Goal: Task Accomplishment & Management: Use online tool/utility

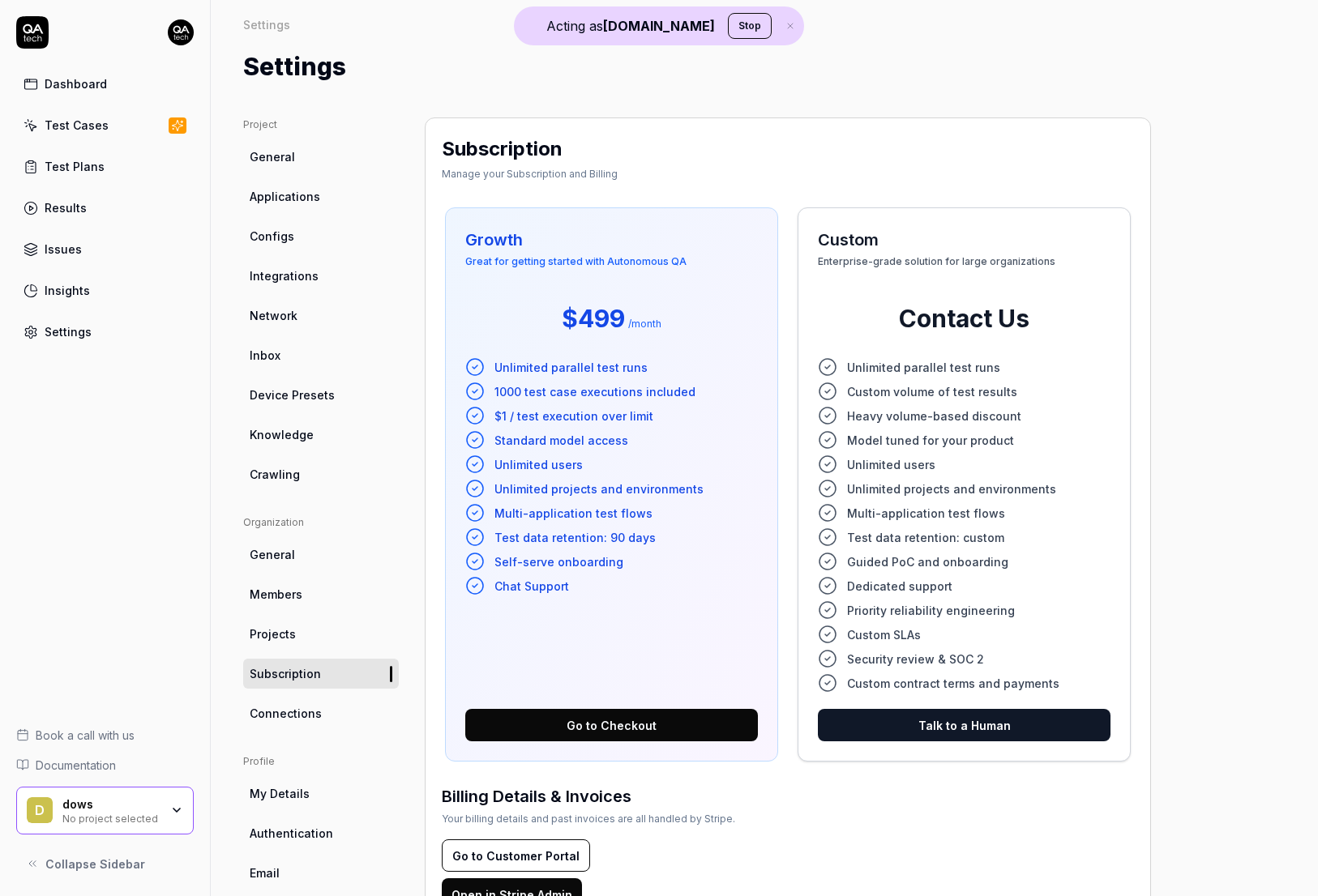
click at [83, 808] on div "dows" at bounding box center [111, 805] width 97 height 15
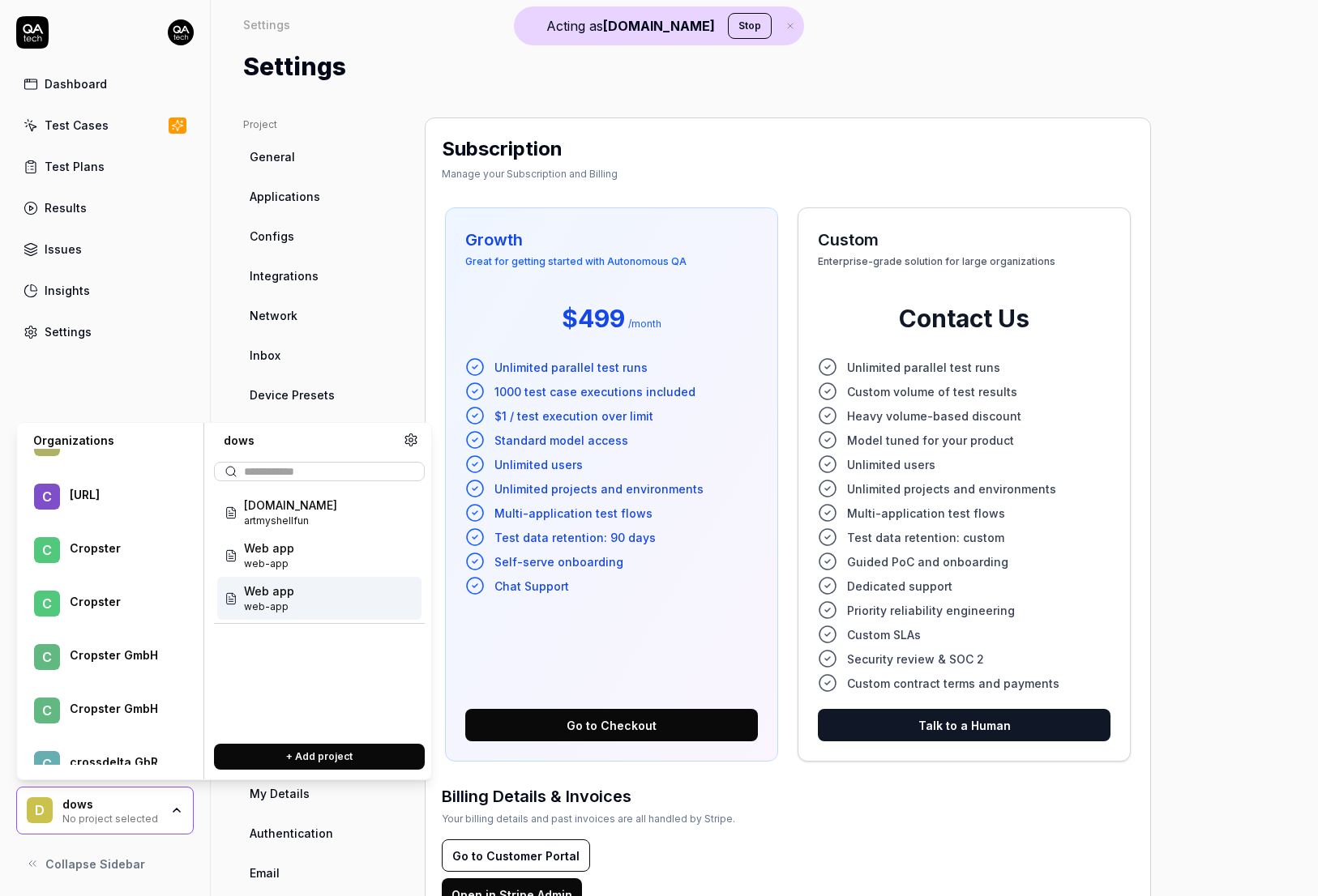
scroll to position [87625, 0]
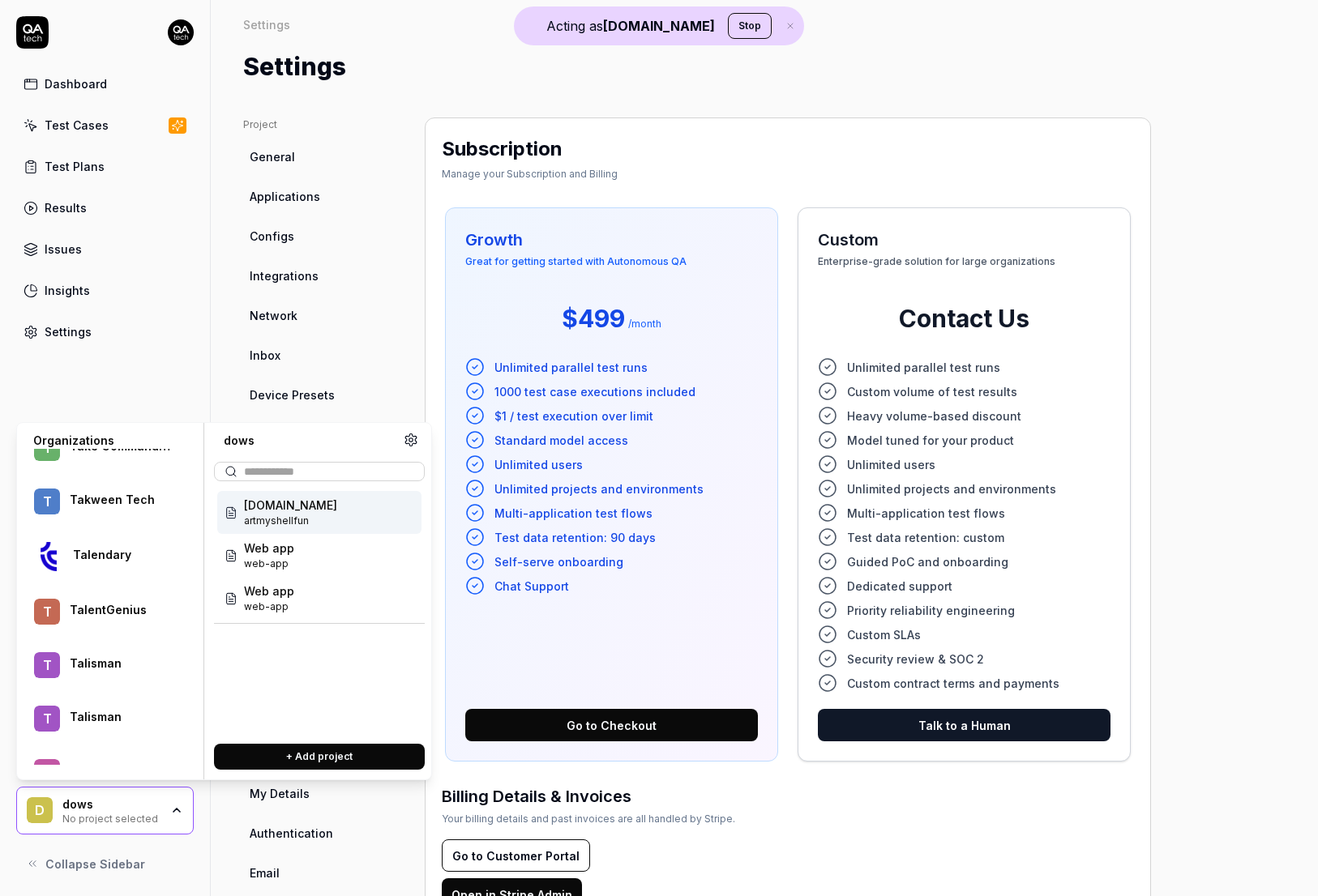
click at [311, 520] on div "Staging staging" at bounding box center [319, 513] width 204 height 43
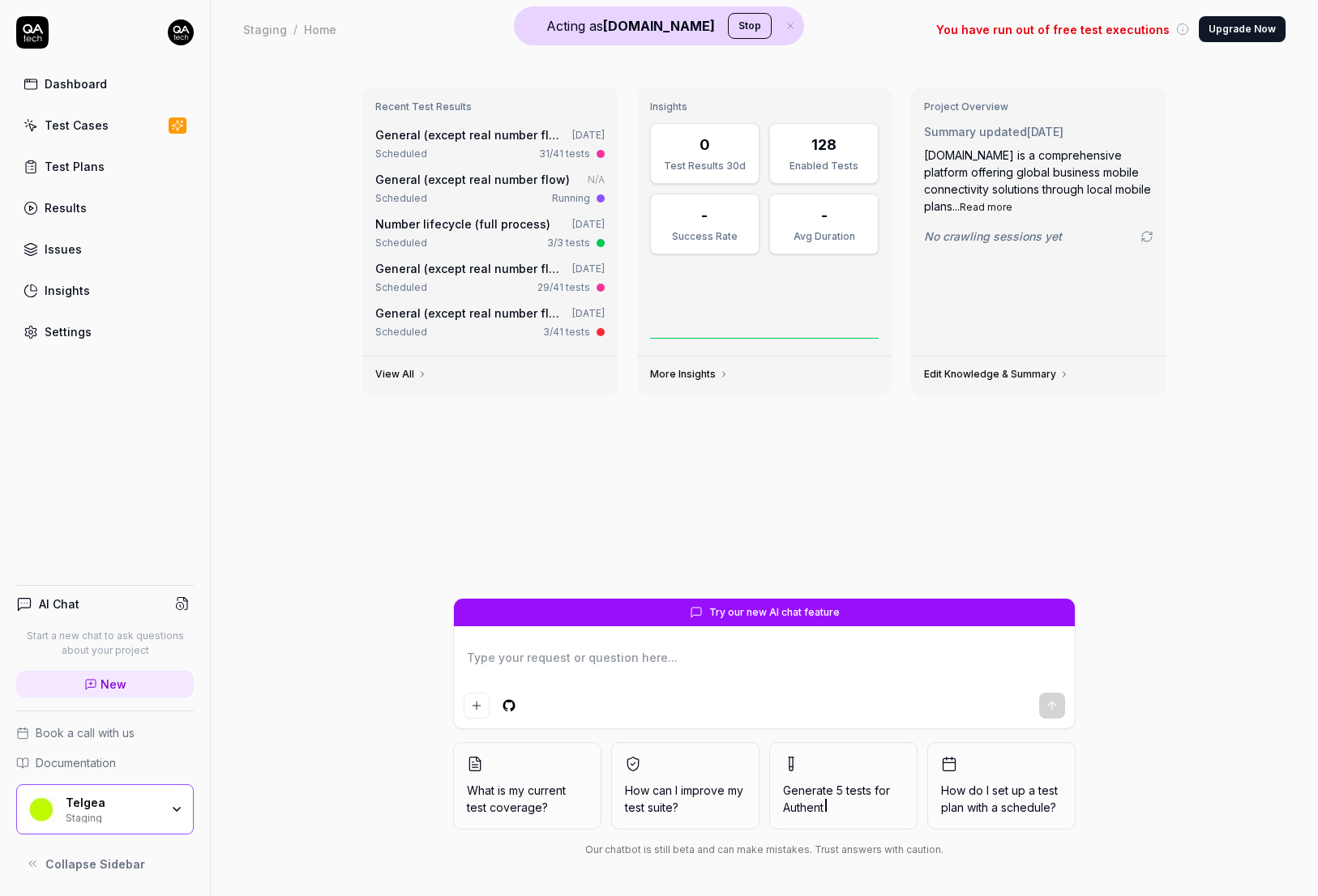
click at [133, 129] on link "Test Cases" at bounding box center [104, 125] width 177 height 32
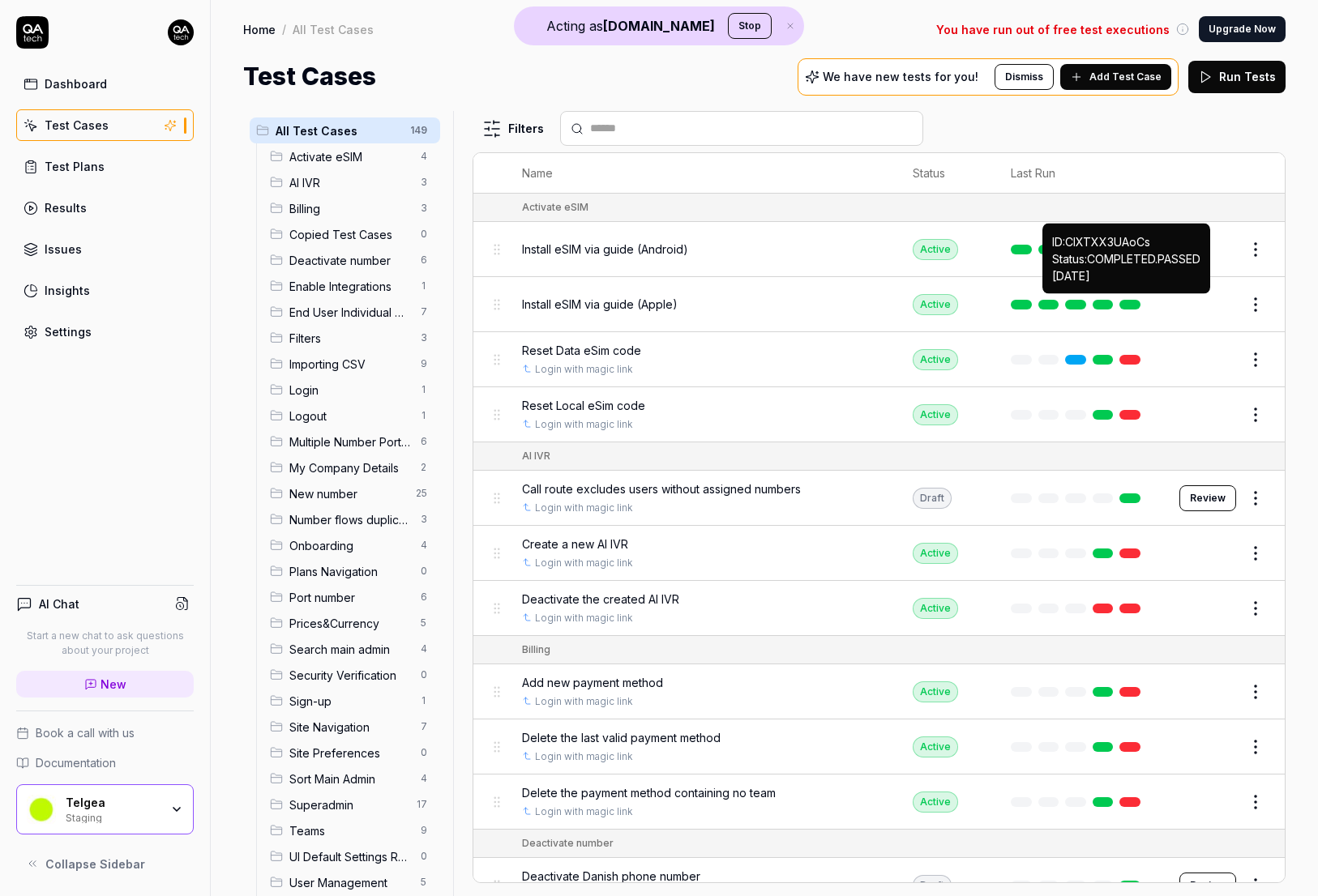
click at [1135, 301] on link at bounding box center [1129, 305] width 21 height 10
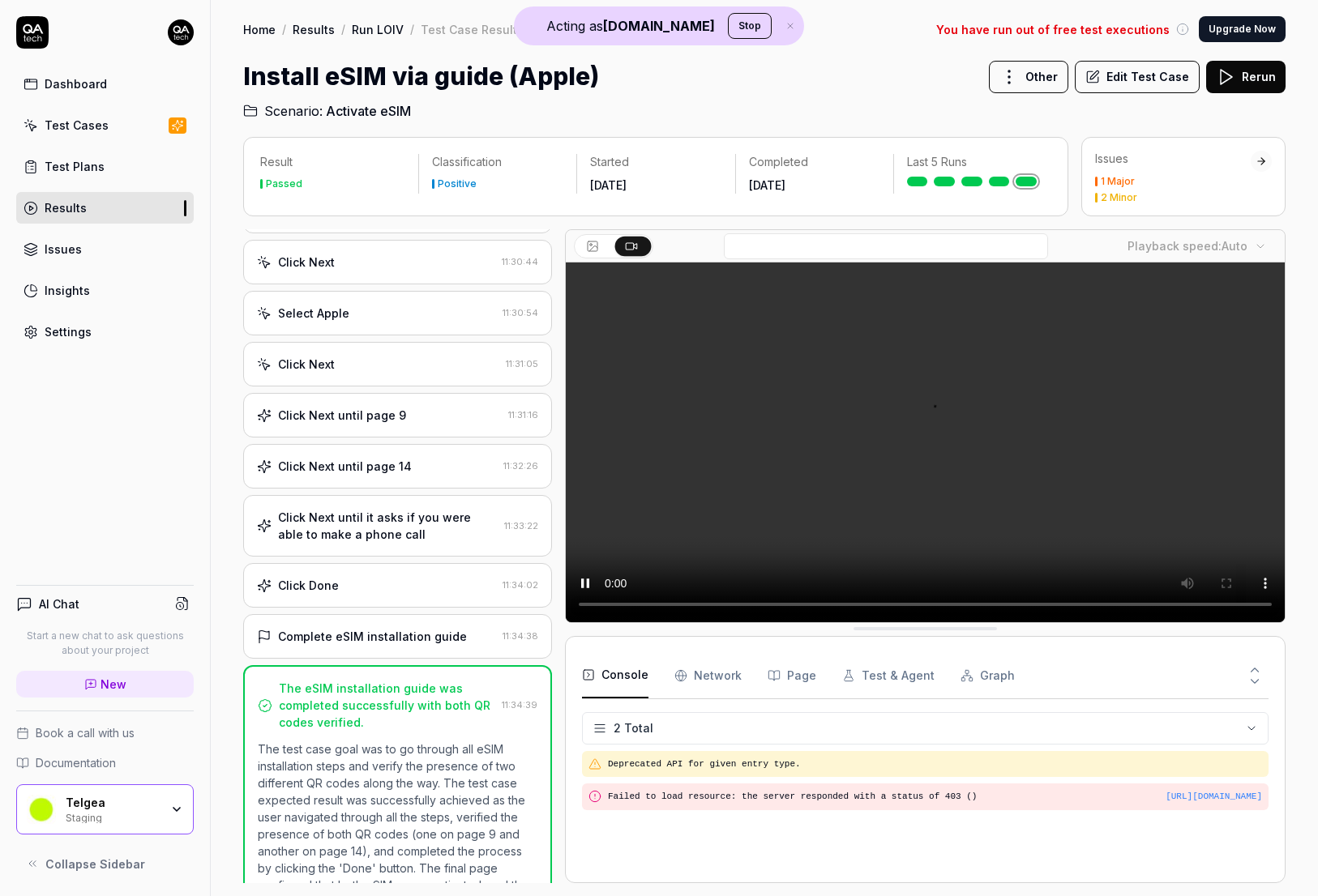
scroll to position [103, 0]
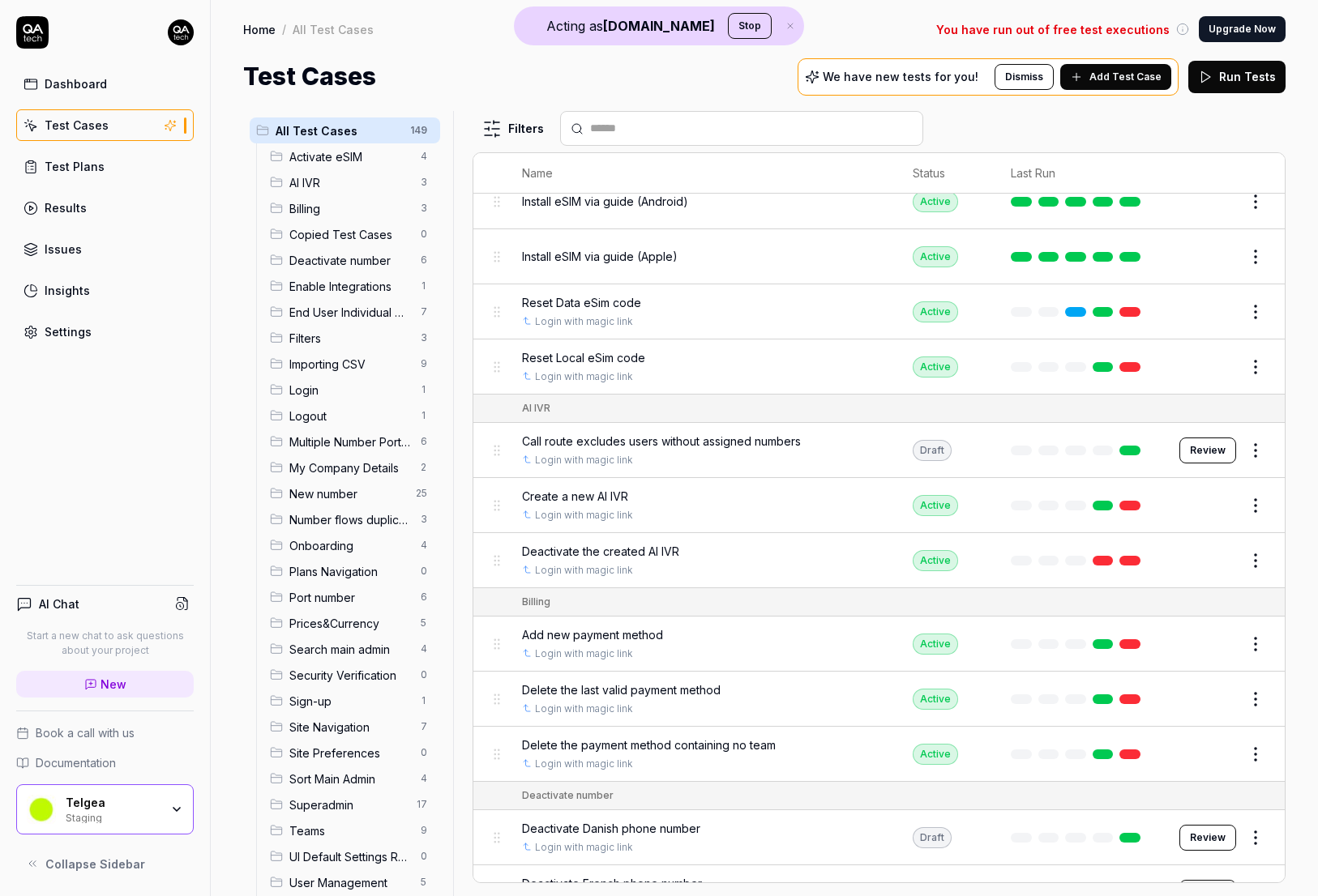
scroll to position [54, 0]
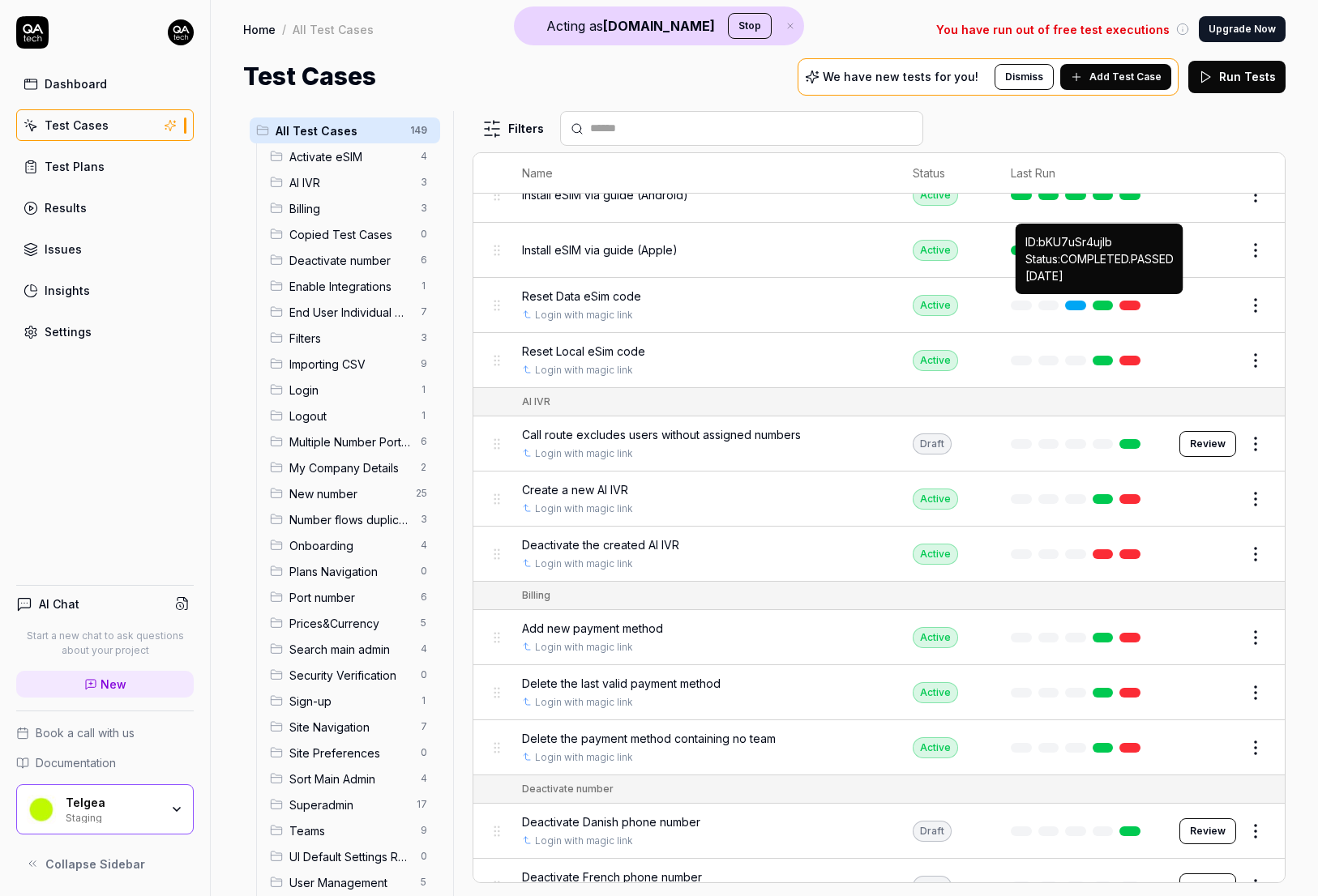
click at [1105, 302] on link at bounding box center [1103, 305] width 21 height 10
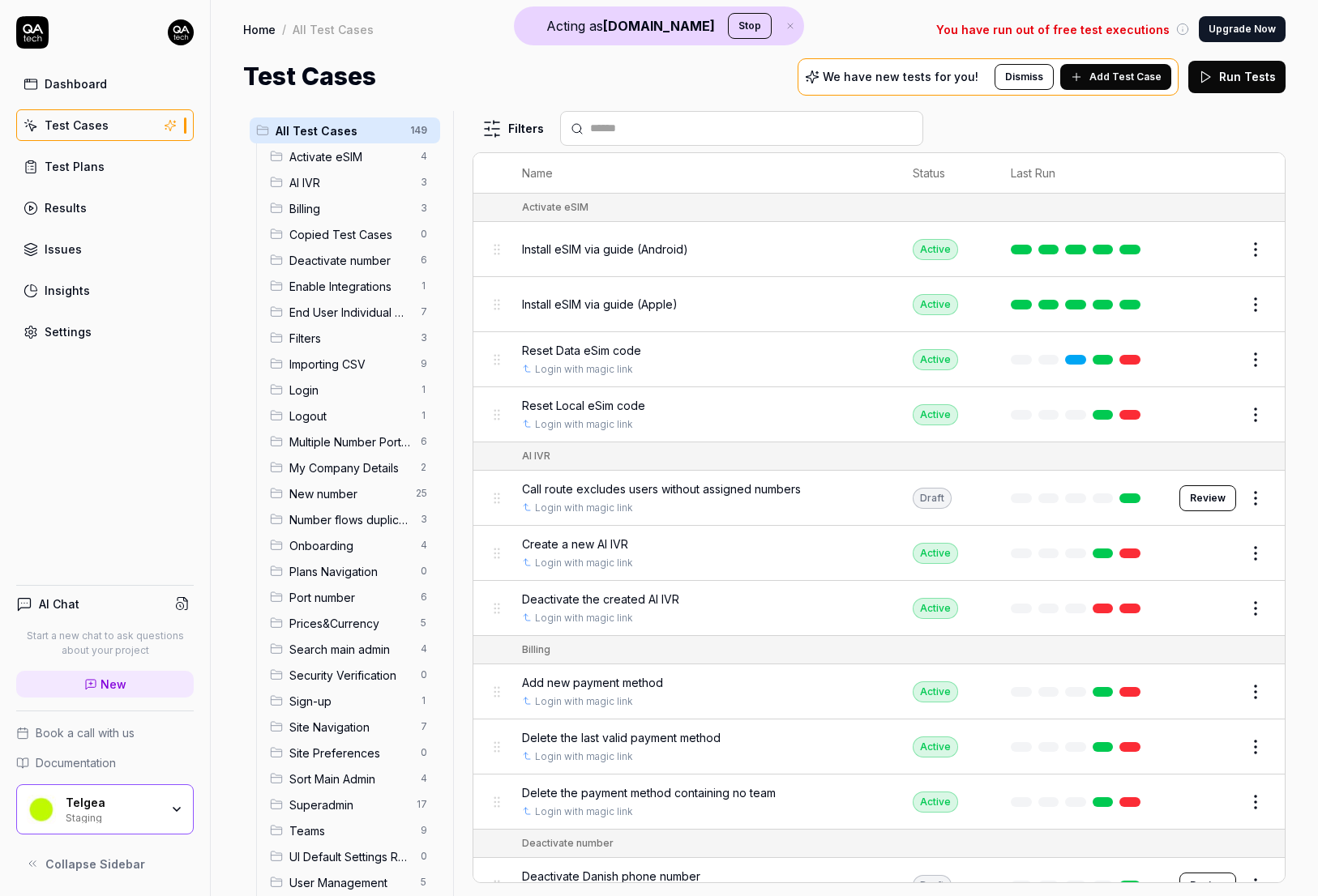
click at [72, 319] on link "Settings" at bounding box center [104, 332] width 177 height 32
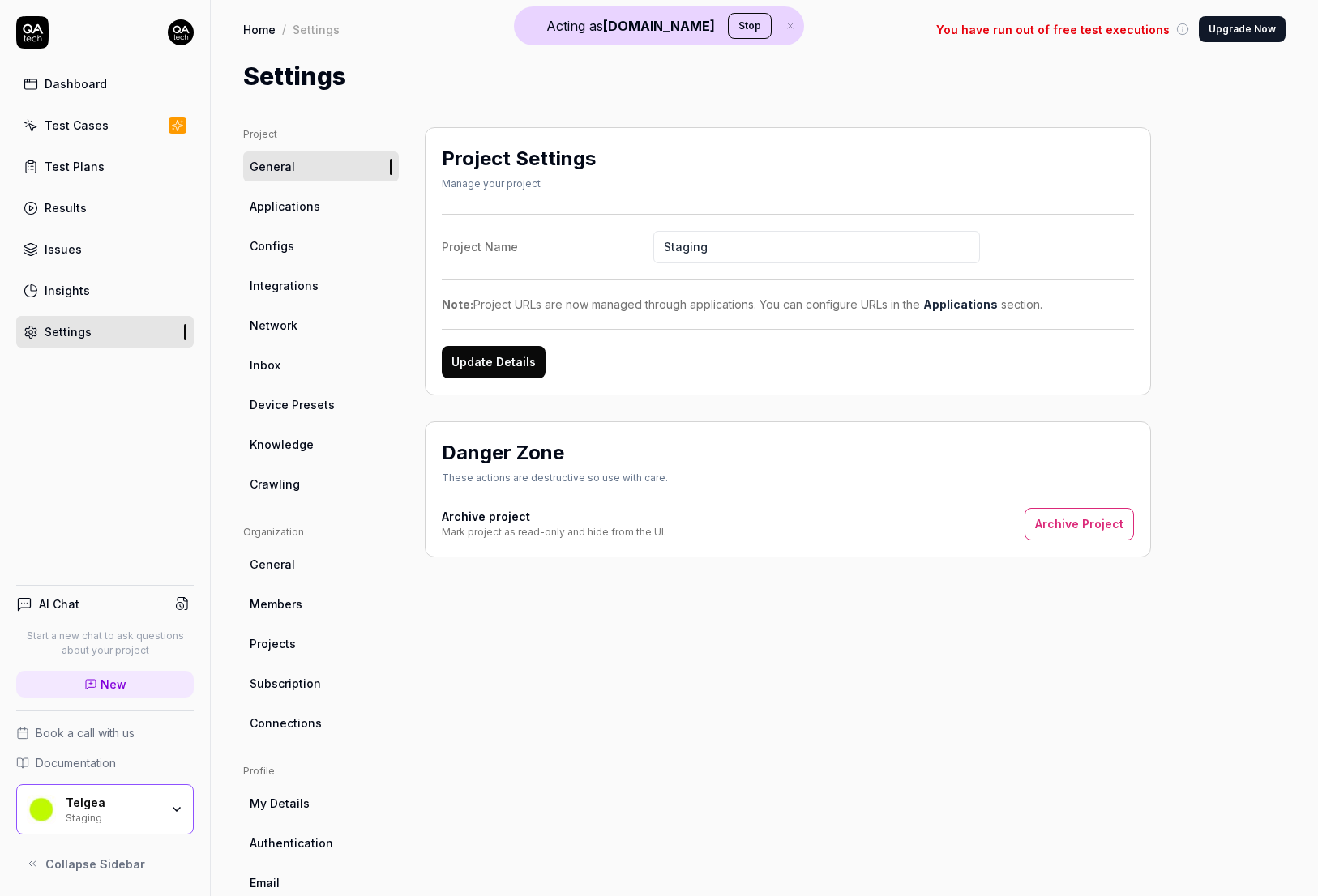
click at [290, 214] on span "Applications" at bounding box center [284, 205] width 70 height 17
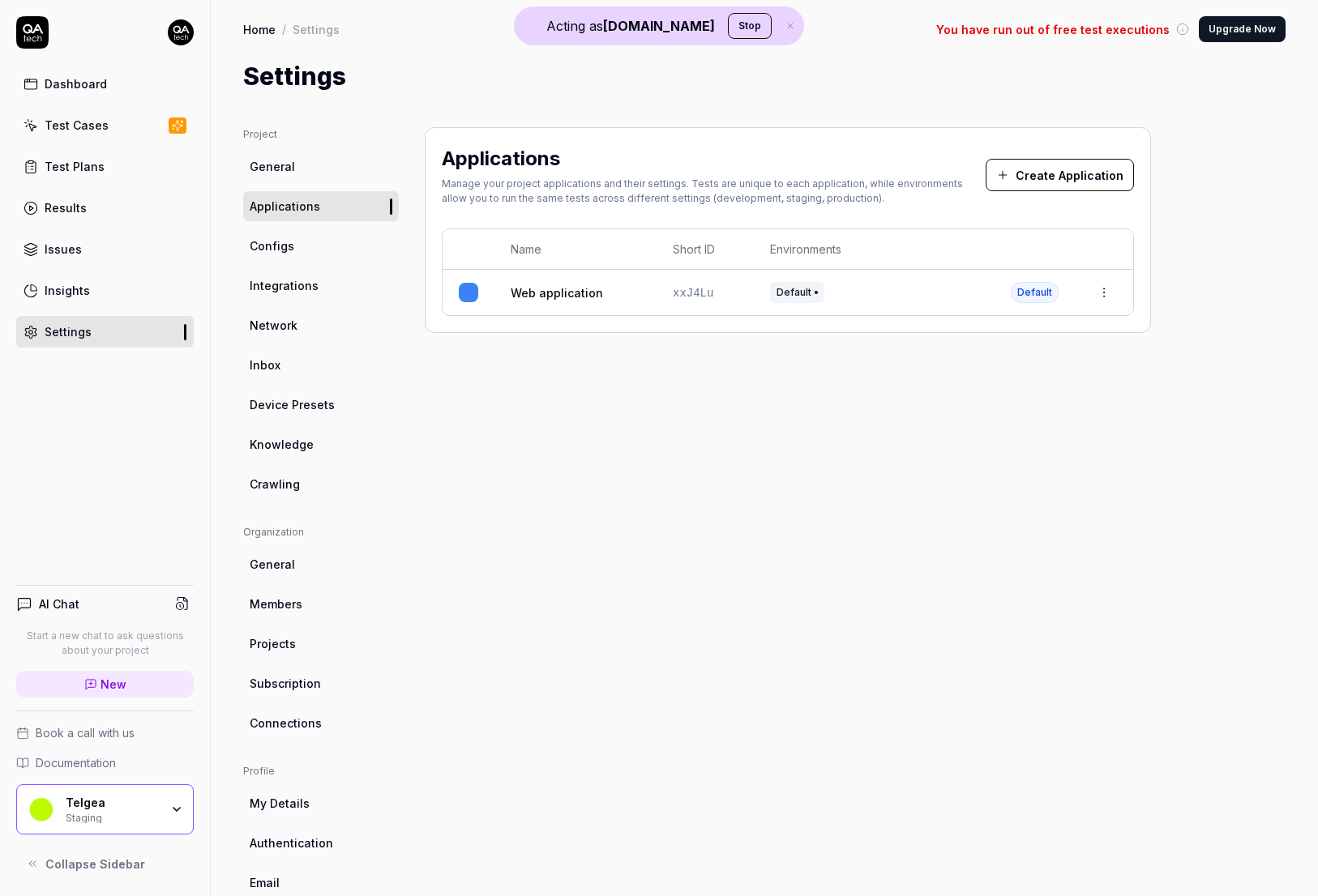
click at [91, 86] on div "Dashboard" at bounding box center [75, 83] width 62 height 17
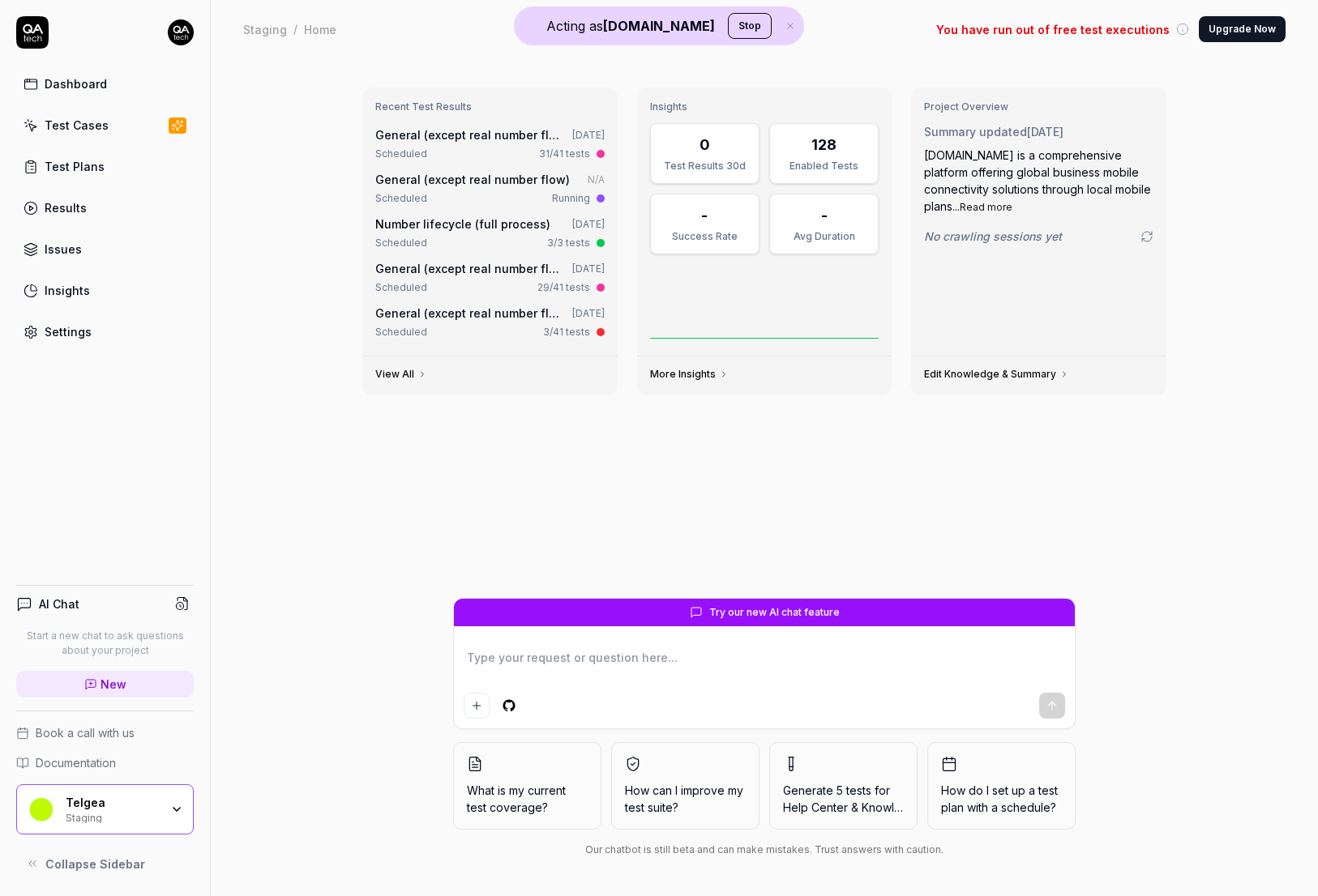
click at [154, 804] on div "Telgea" at bounding box center [112, 803] width 94 height 15
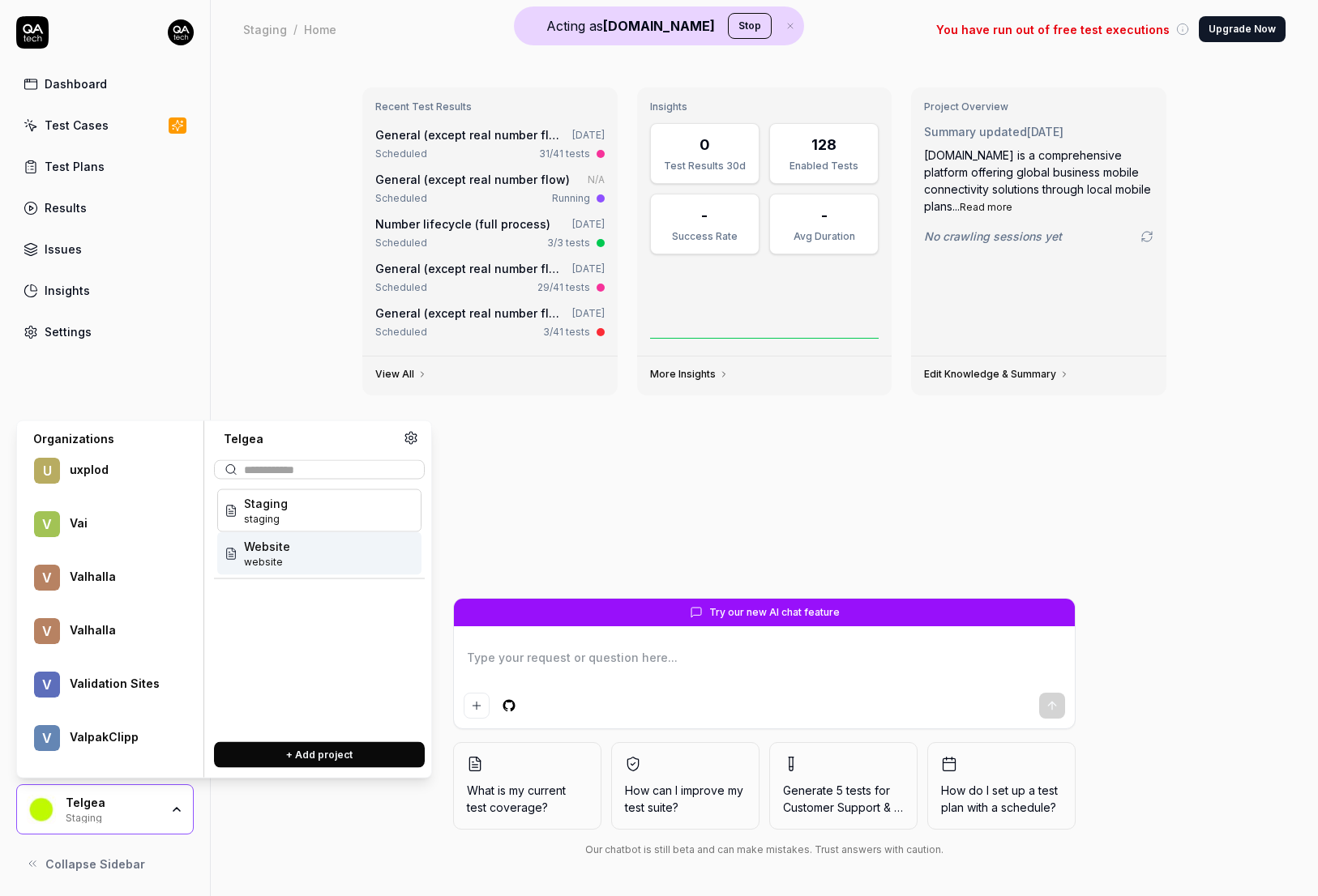
scroll to position [103044, 0]
type textarea "*"
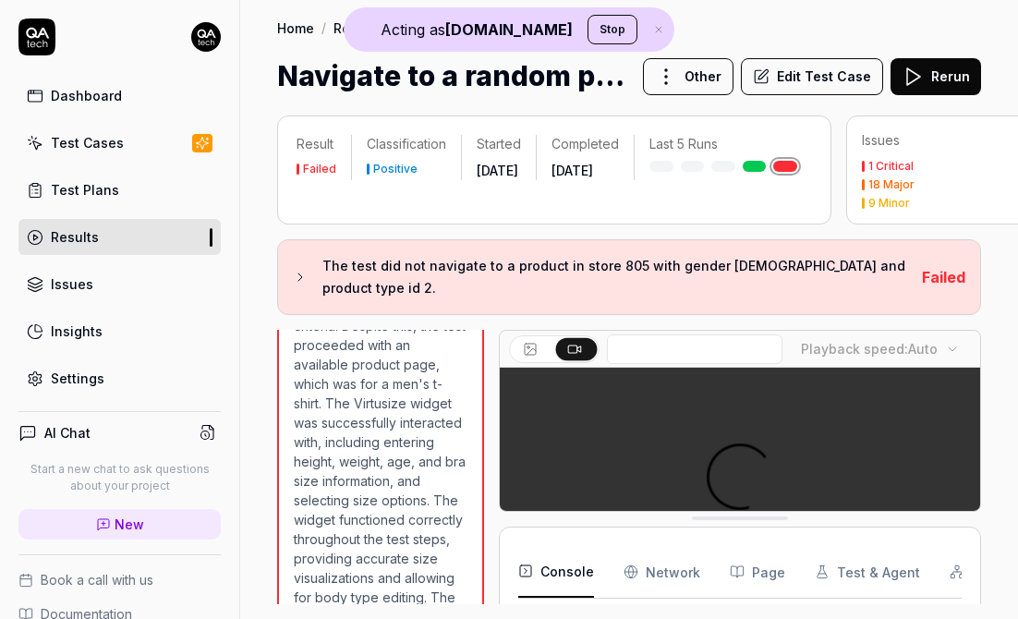
scroll to position [3520, 0]
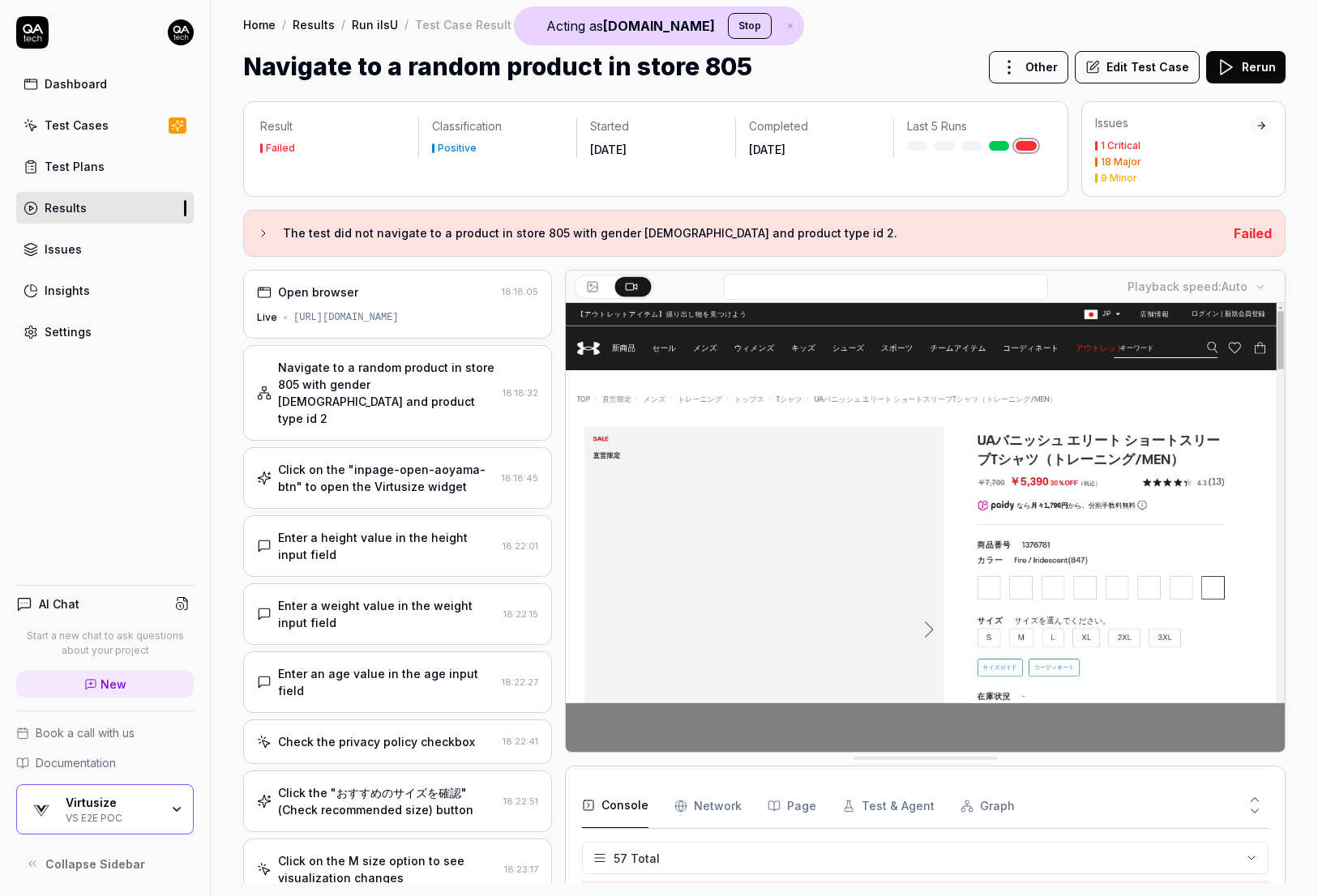
click at [395, 385] on div "Navigate to a random product in store 805 with gender female and product type i…" at bounding box center [387, 393] width 218 height 68
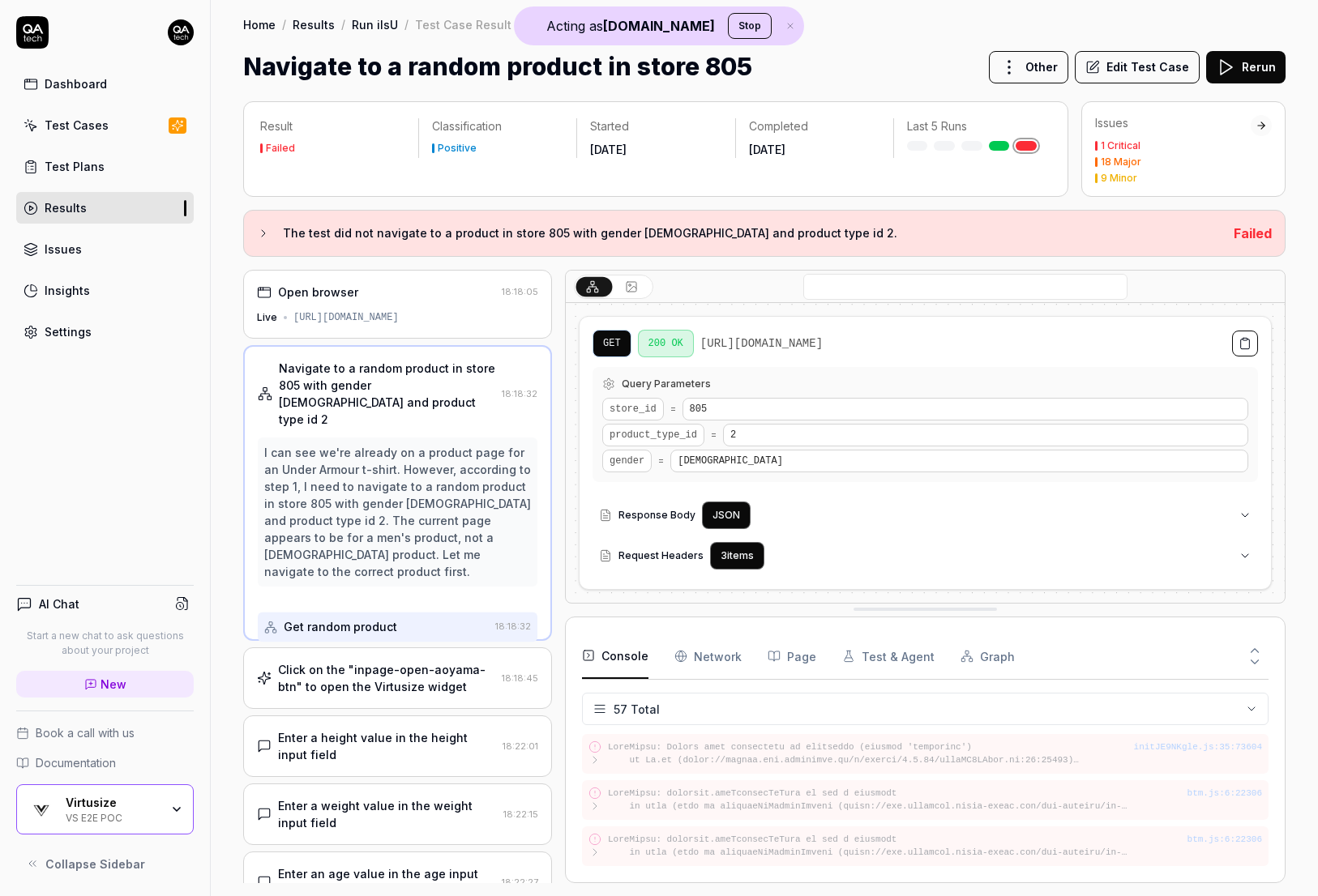
scroll to position [2290, 0]
click at [703, 542] on Requests "Network" at bounding box center [707, 656] width 68 height 46
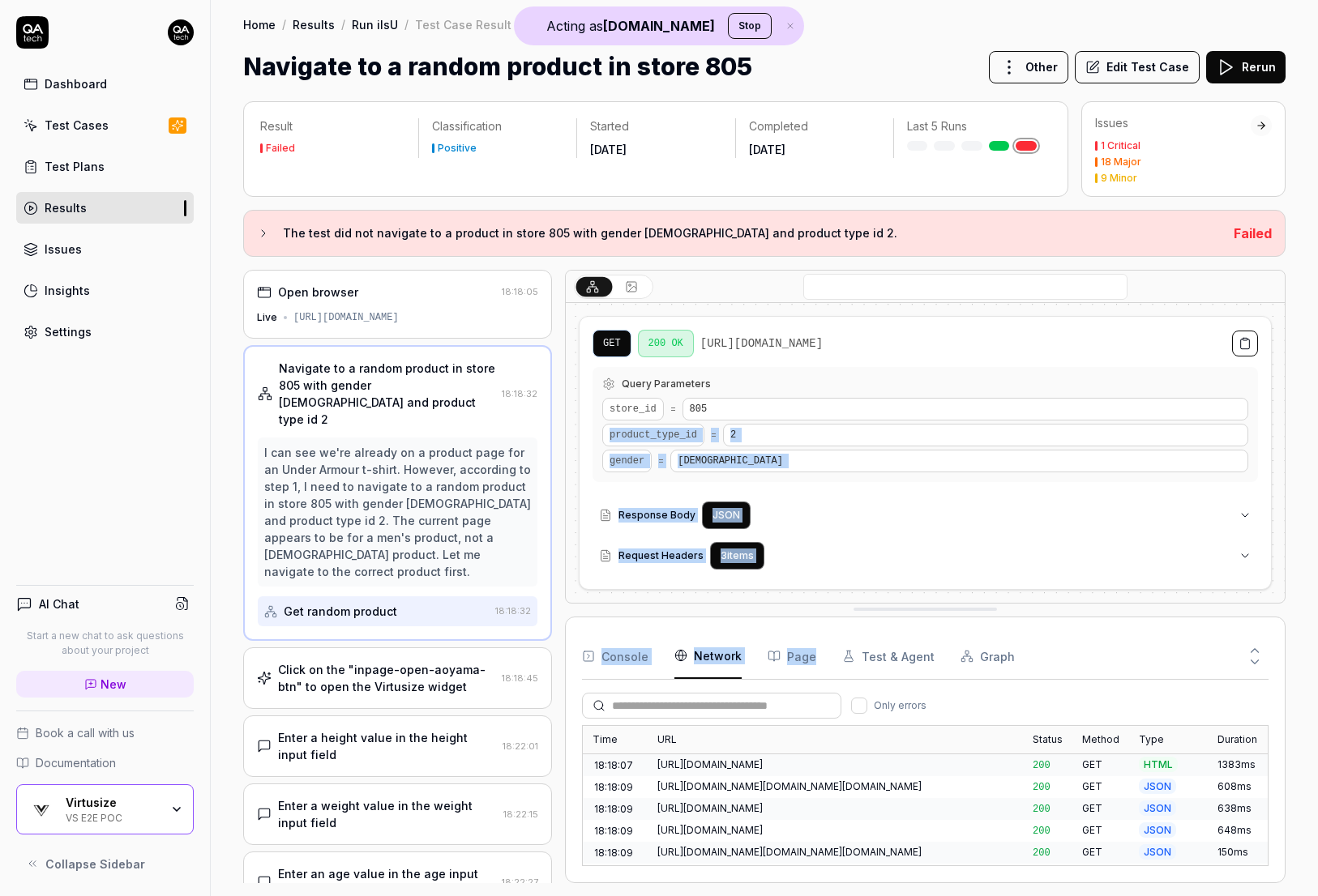
drag, startPoint x: 920, startPoint y: 620, endPoint x: 917, endPoint y: 403, distance: 217.0
click at [892, 403] on div "GET 200 OK https://dcai264p3l.execute-api.ap-northeast-1.amazonaws.com/prod/ran…" at bounding box center [925, 577] width 720 height 613
click at [892, 542] on div "Console Network Page Test & Agent Graph Only errors Time URL Status Method Type…" at bounding box center [925, 750] width 720 height 267
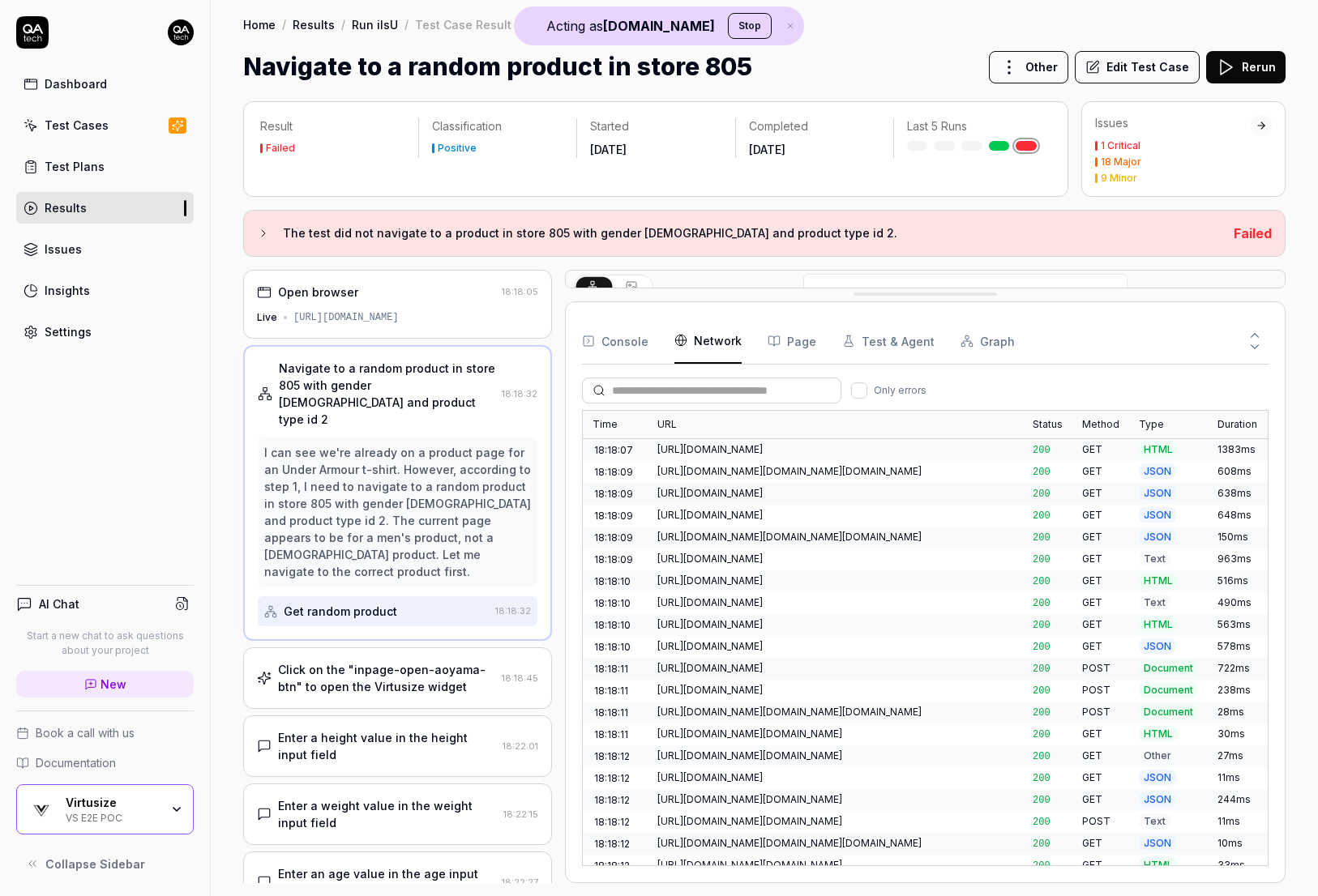
drag, startPoint x: 901, startPoint y: 613, endPoint x: 900, endPoint y: 302, distance: 311.0
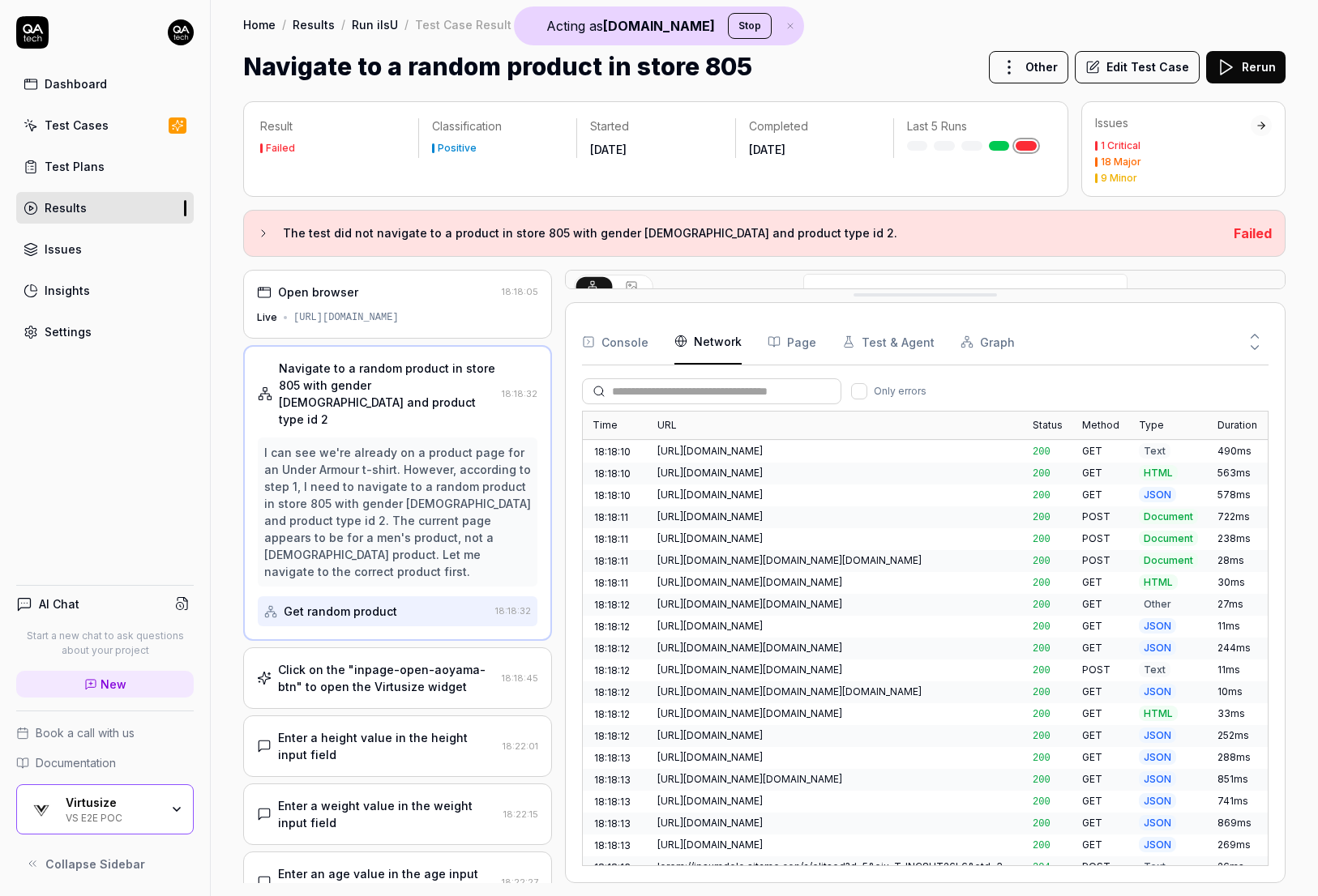
scroll to position [0, 0]
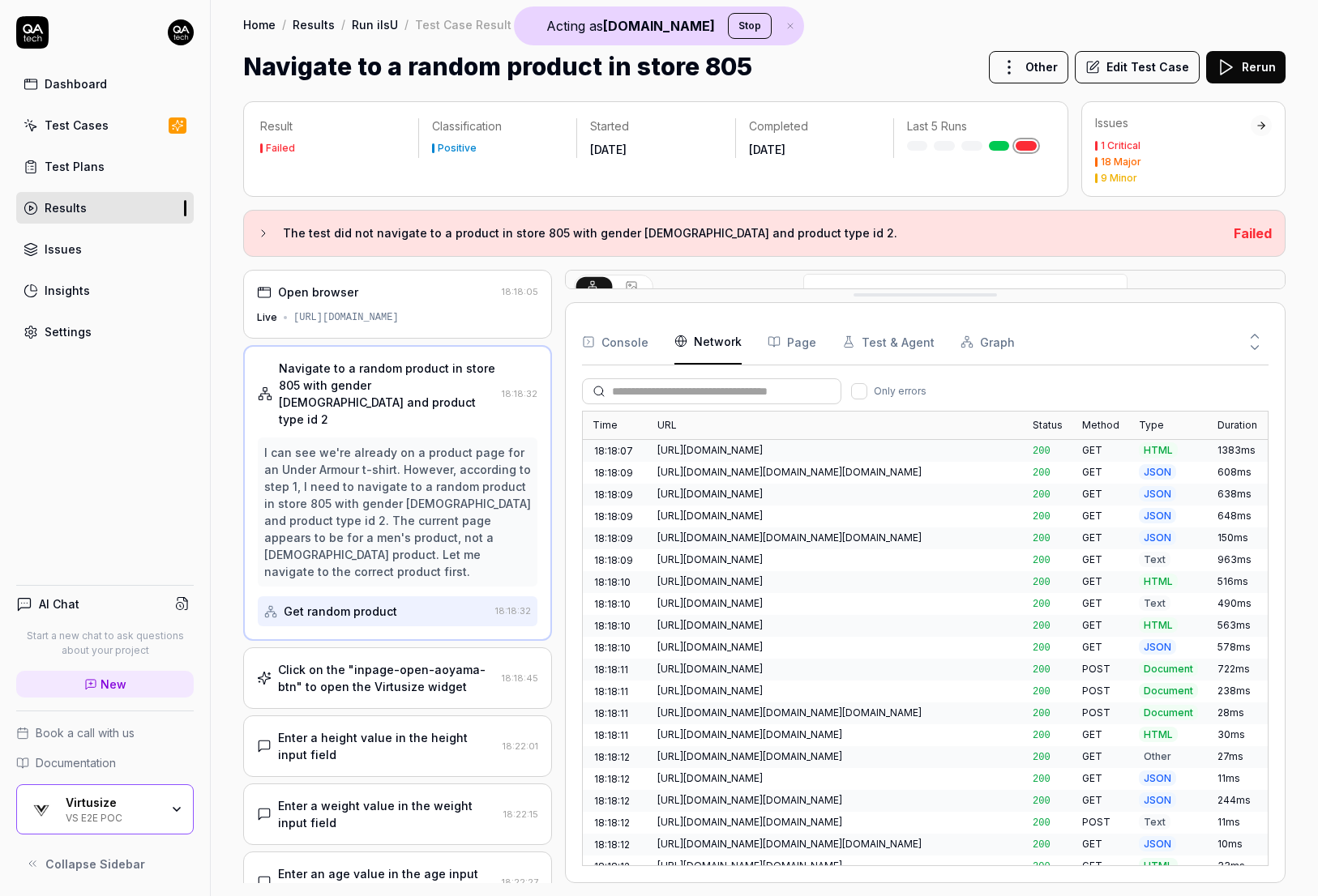
click at [398, 319] on div "https://www.underarmour.co.jp/f/dsg-1072551" at bounding box center [346, 318] width 105 height 15
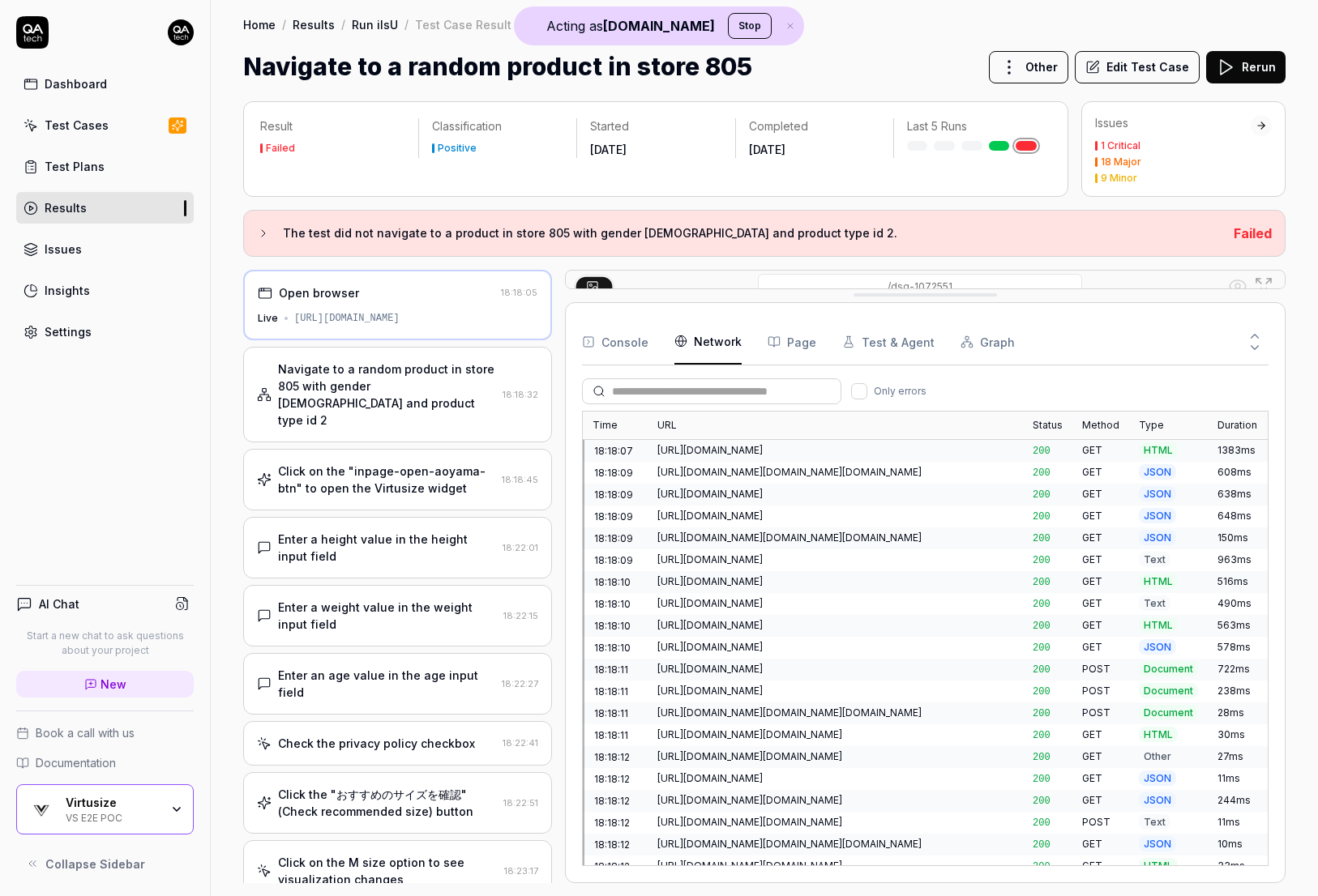
click at [444, 395] on div "Navigate to a random product in store 805 with gender female and product type i…" at bounding box center [387, 395] width 218 height 68
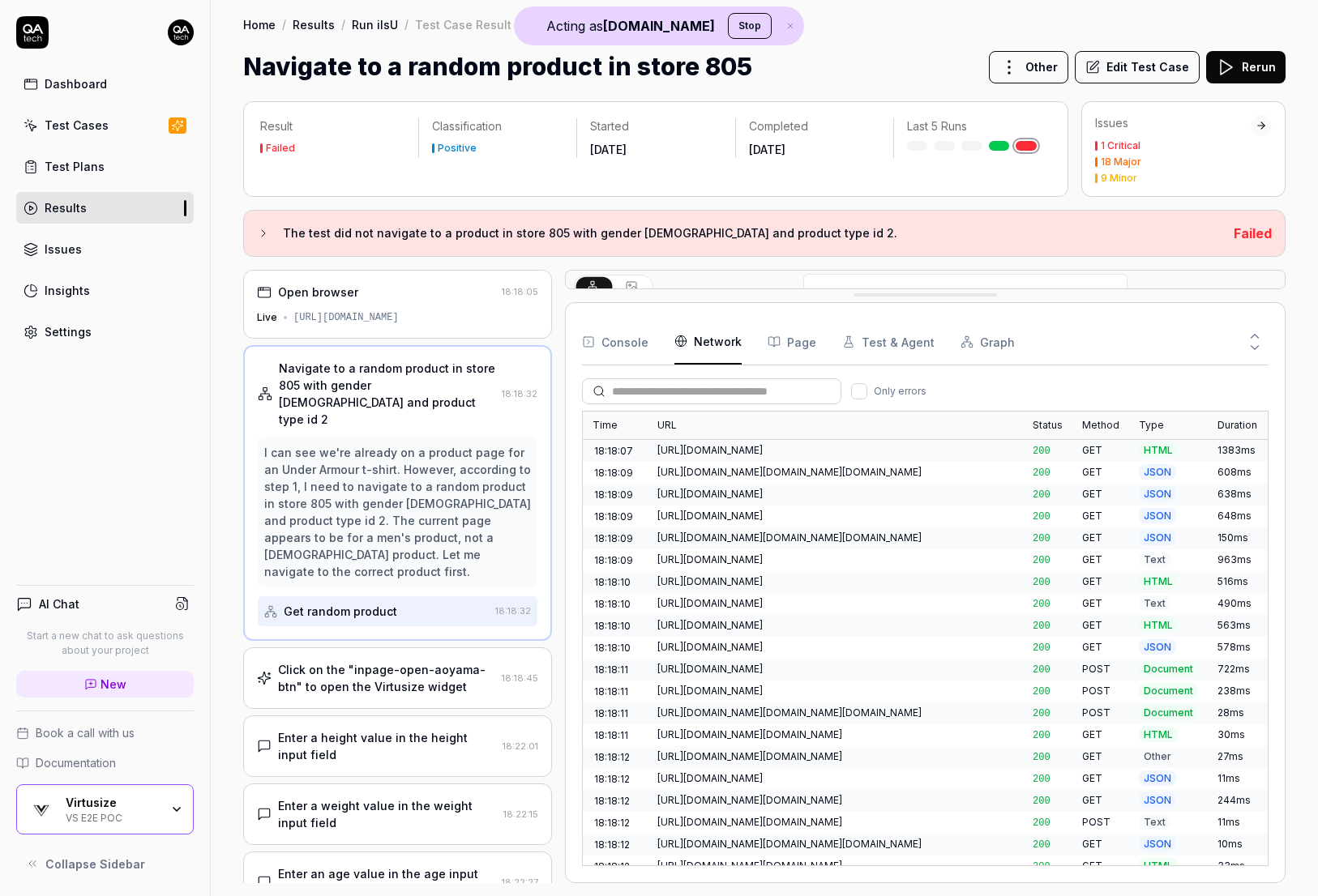
click at [448, 542] on div "Click on the "inpage-open-aoyama-btn" to open the Virtusize widget 18:18:45" at bounding box center [398, 678] width 309 height 61
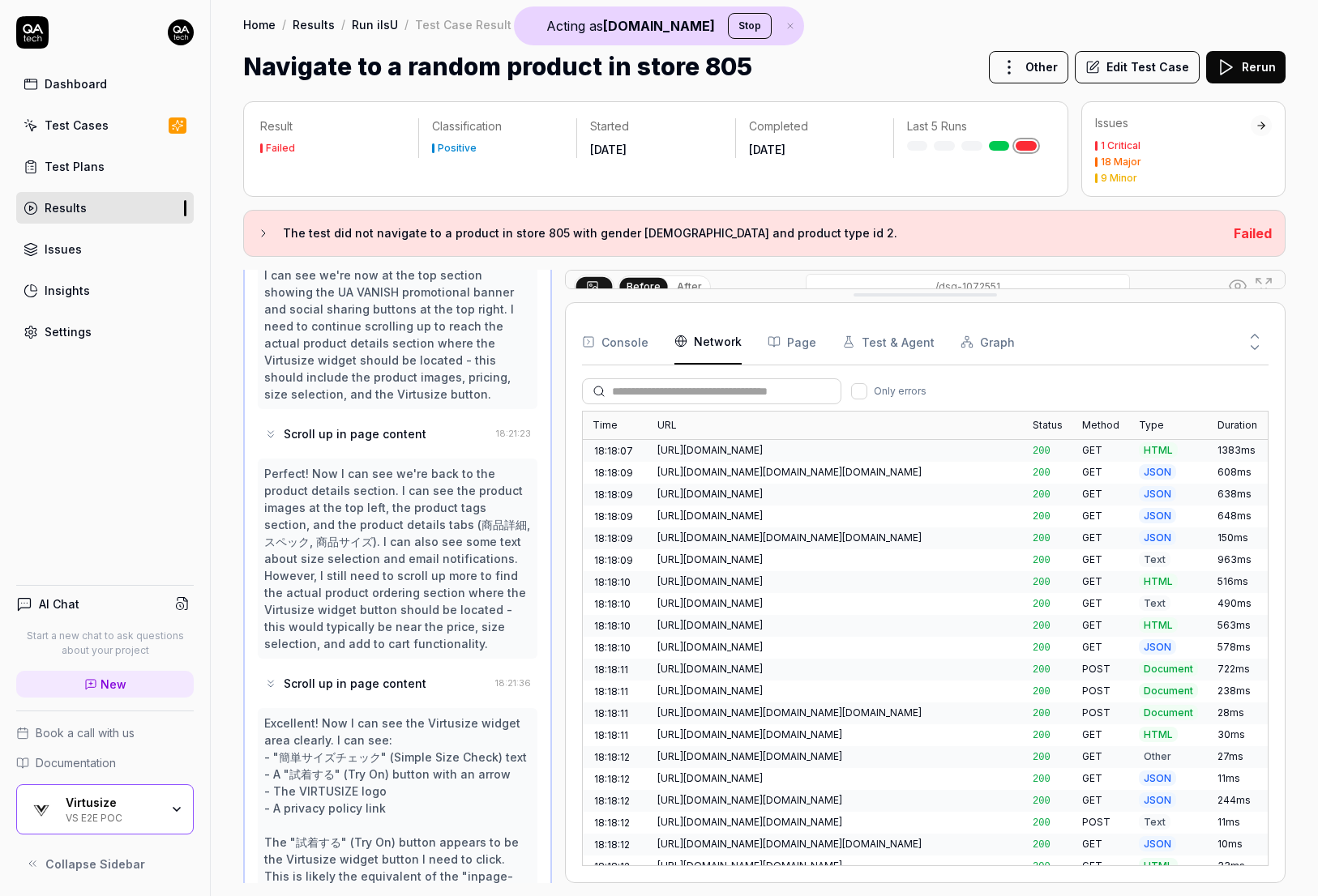
scroll to position [2972, 0]
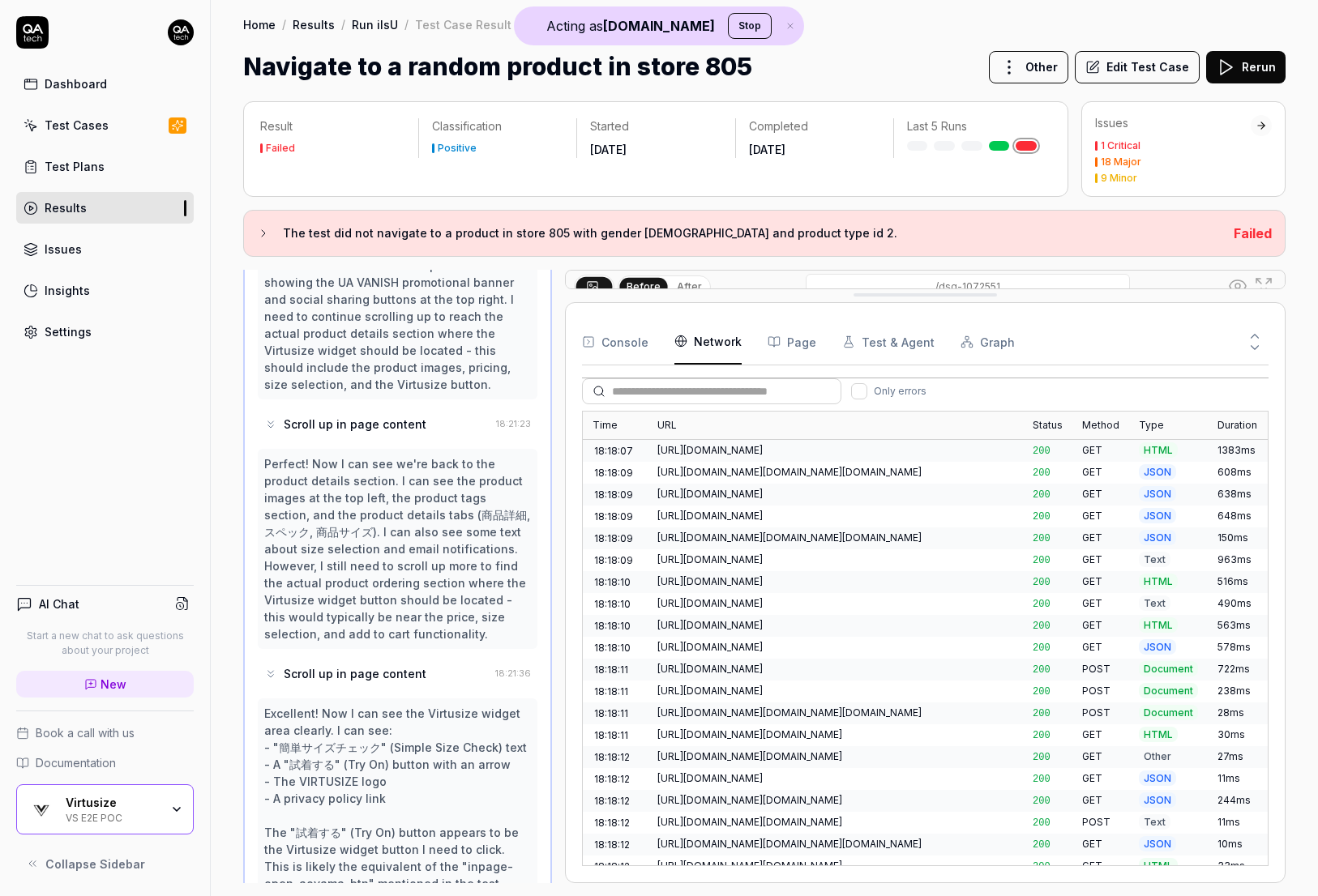
click at [892, 542] on div "https://payments-fe.amazon.com/abTestV2?countryOfEstablishment=JP&ledgerCurrenc…" at bounding box center [835, 648] width 376 height 22
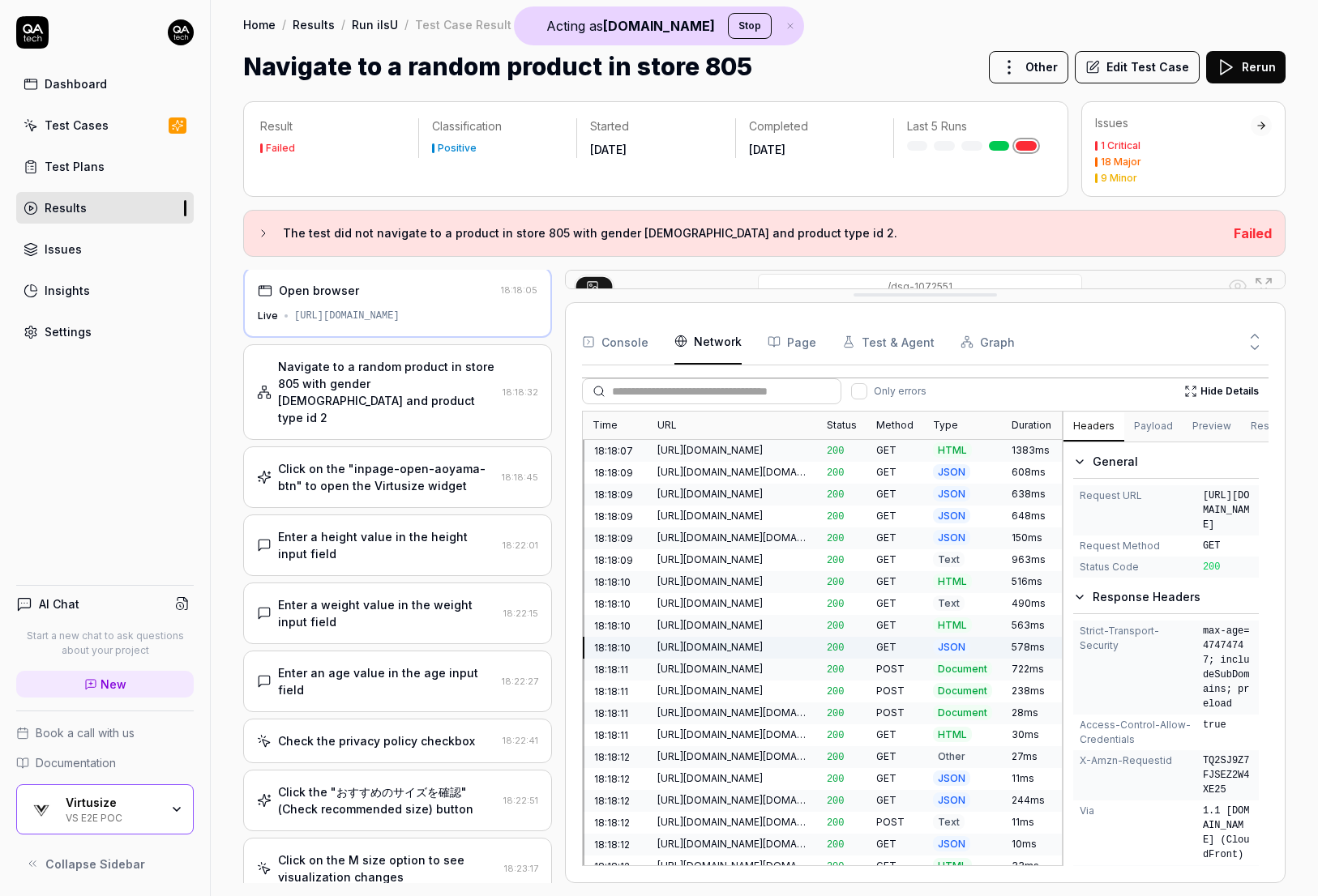
scroll to position [0, 0]
click at [874, 532] on div "GET" at bounding box center [894, 538] width 57 height 22
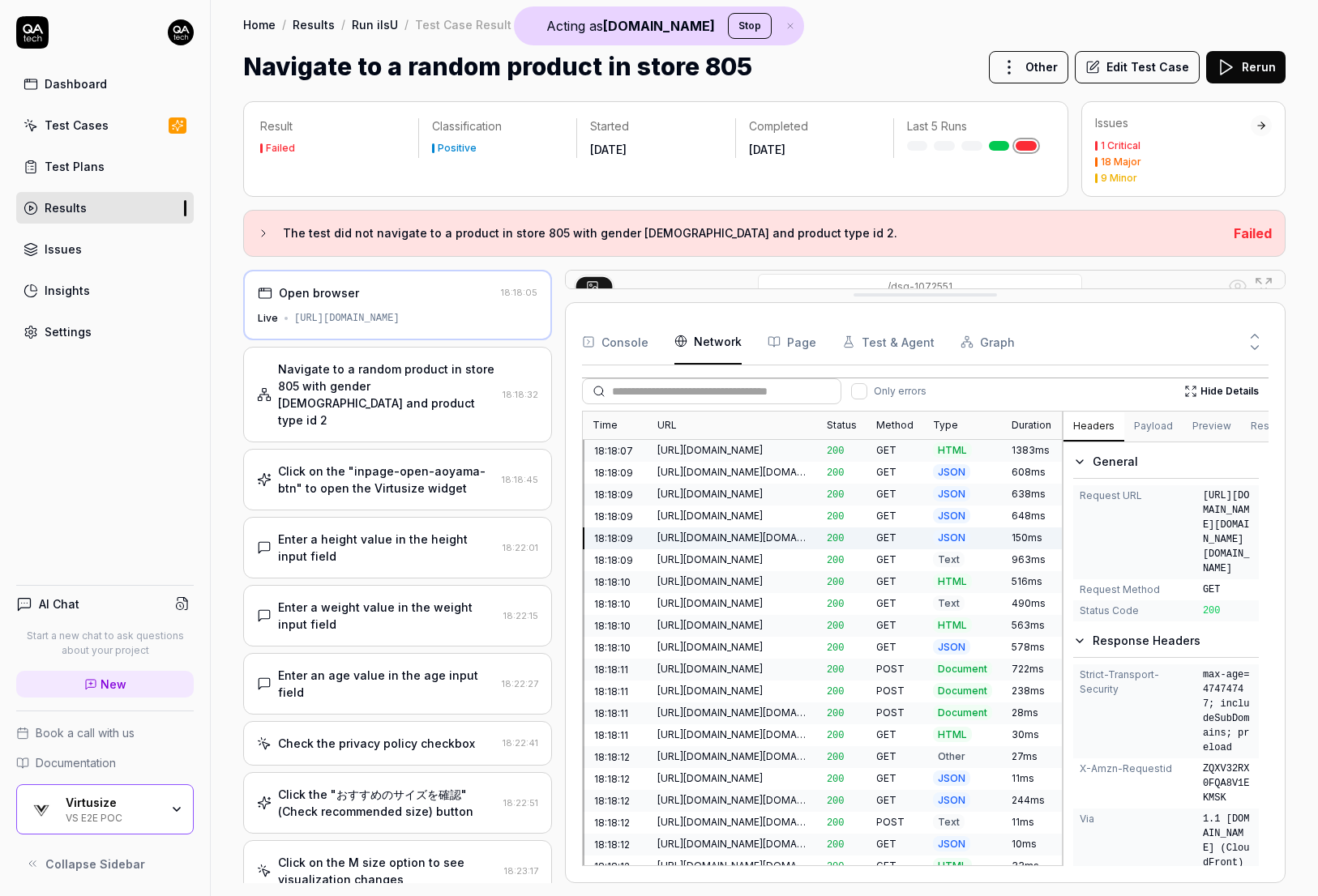
click at [766, 514] on div "https://payments-fe.amazon.com/gp/widgets/sessionstabilizer?ledgerCurrency=JPY&…" at bounding box center [732, 516] width 150 height 15
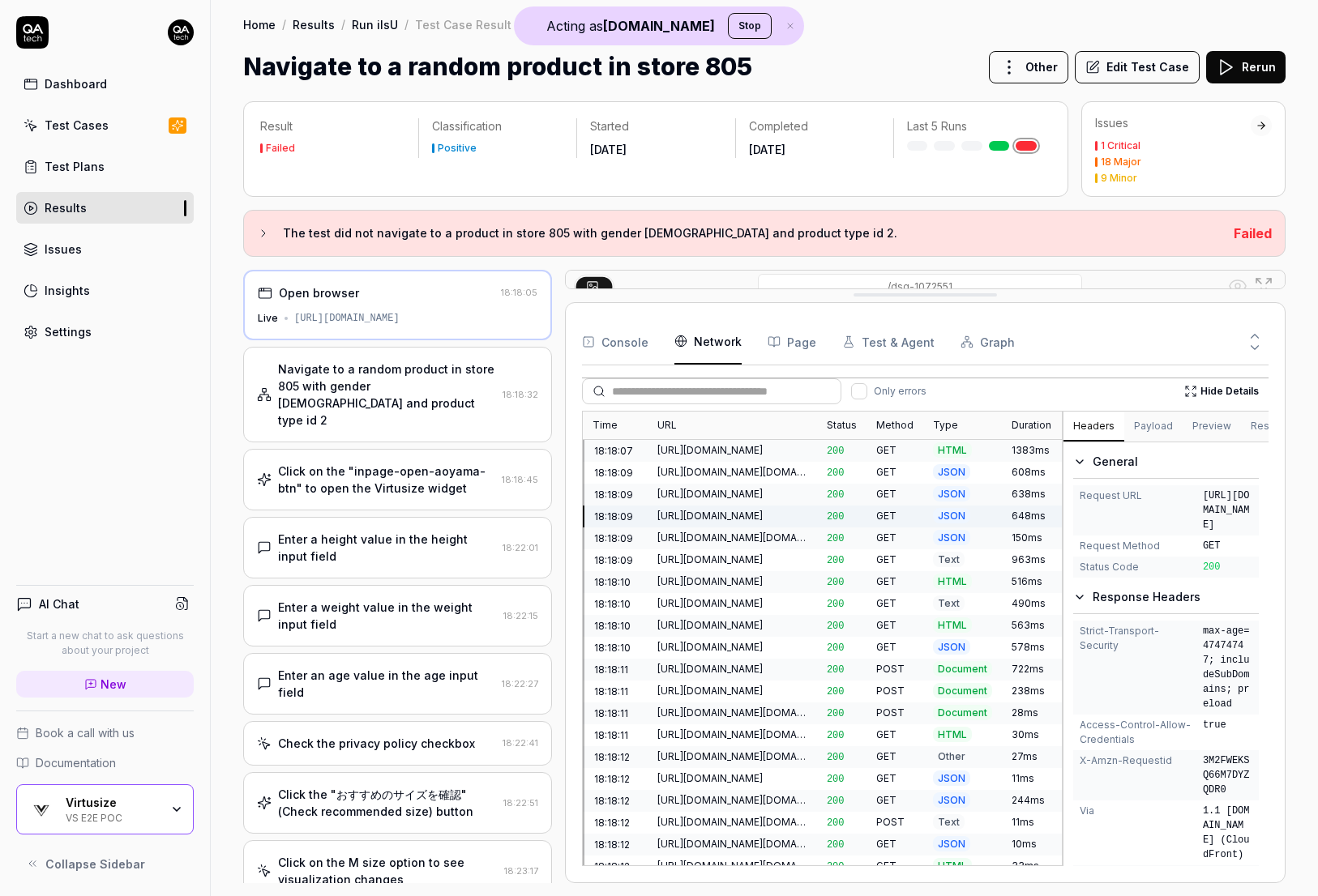
click at [746, 478] on div "https://payments-fe.amazon.com/merchantAccount/A2L3EJYP5DTY9K/accountStatus?led…" at bounding box center [732, 472] width 169 height 22
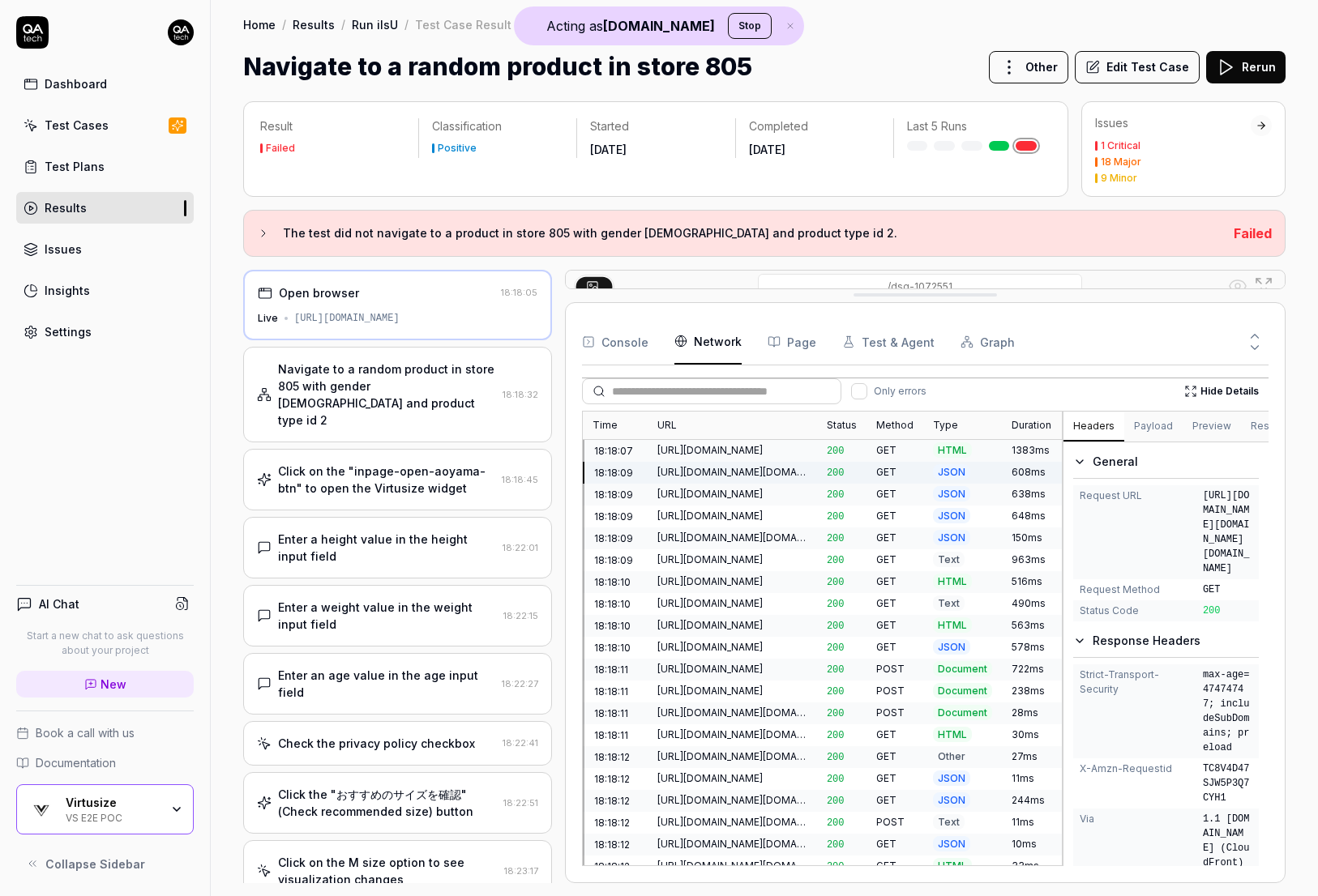
click at [750, 542] on div "https://www.underarmour.co.jp/recommend/CSfGetRecommendItemInfo_J.jsp?ATT_GRP_I…" at bounding box center [732, 626] width 150 height 15
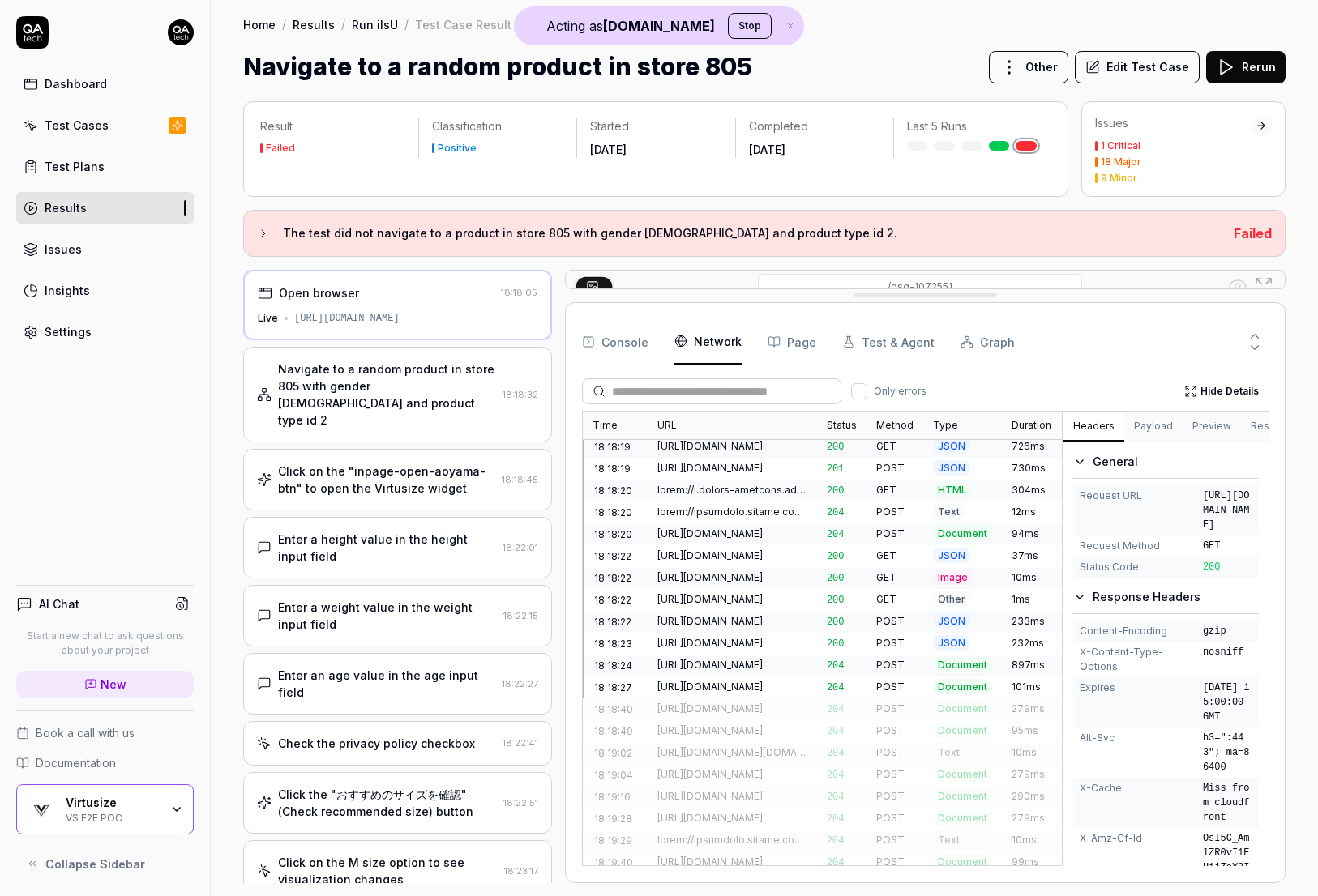
scroll to position [1452, 0]
click at [630, 542] on time "18:18:40" at bounding box center [613, 706] width 39 height 15
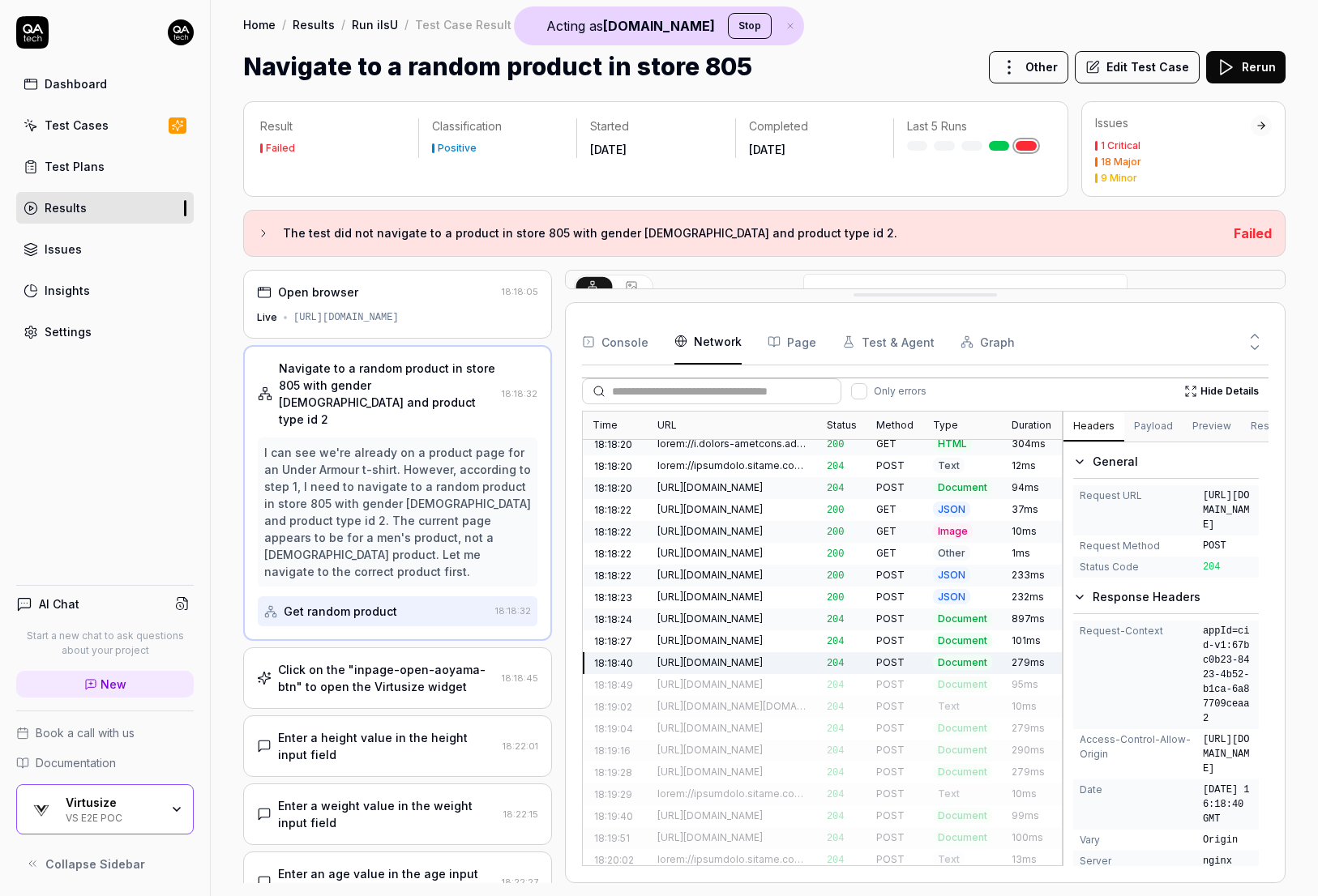
scroll to position [1496, 0]
click at [725, 542] on div "https://n.clarity.ms/collect" at bounding box center [732, 683] width 150 height 15
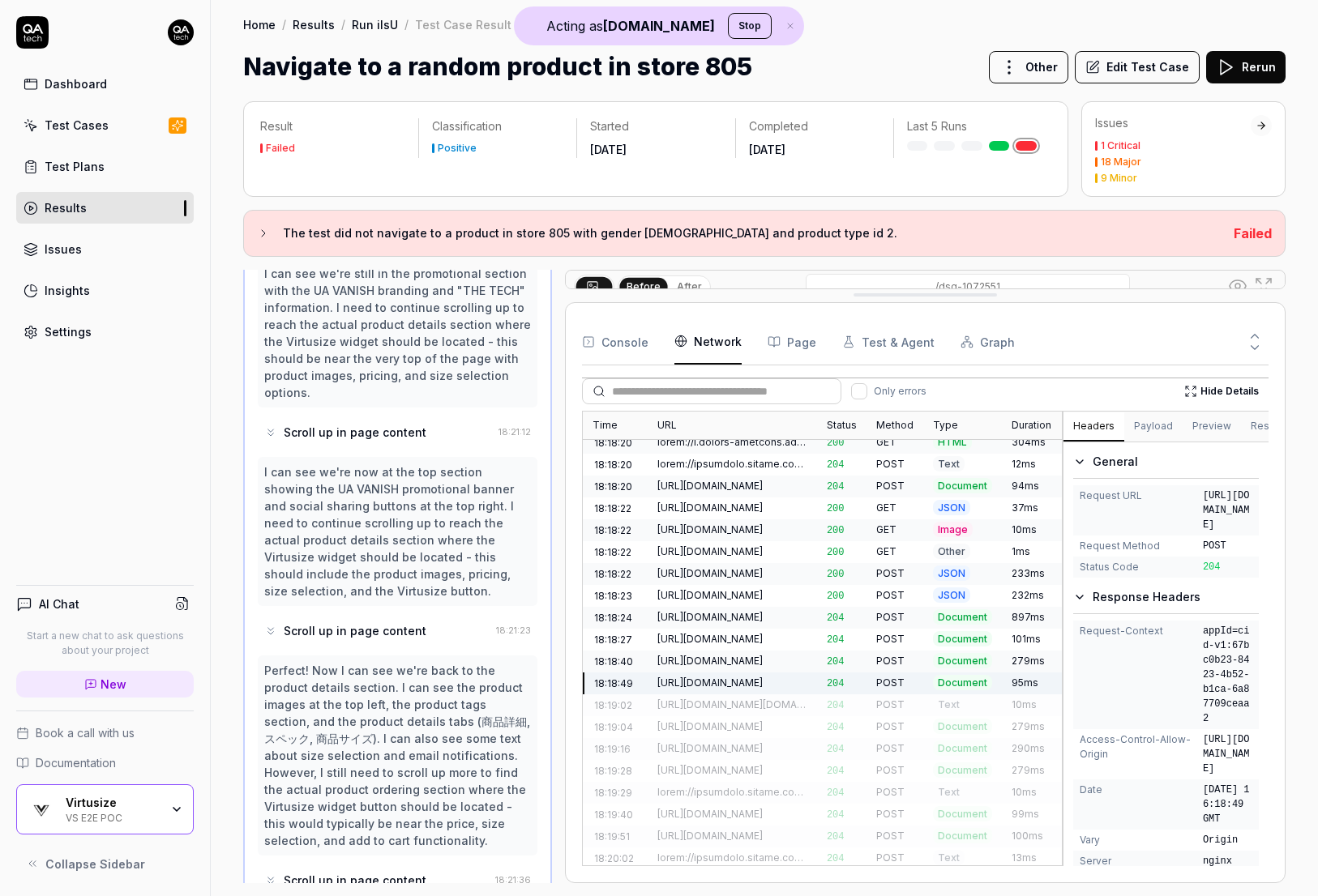
click at [727, 542] on div "https://analytics.google.com/g/collect?v=2&tid=G-FXB6NQ57B8&gtm=45je5711h2v8927…" at bounding box center [732, 705] width 150 height 15
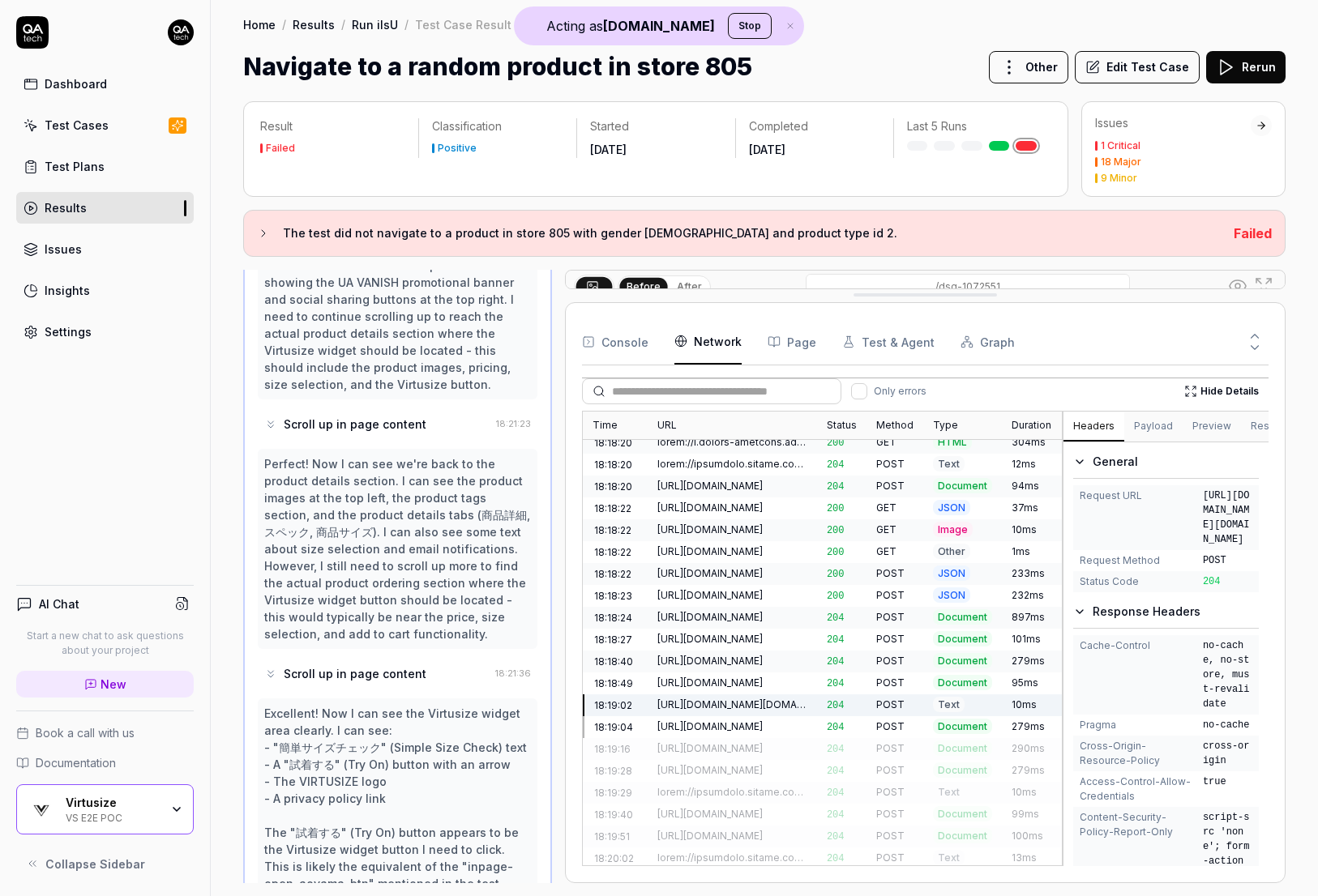
click at [725, 542] on div "https://n.clarity.ms/collect" at bounding box center [732, 662] width 169 height 22
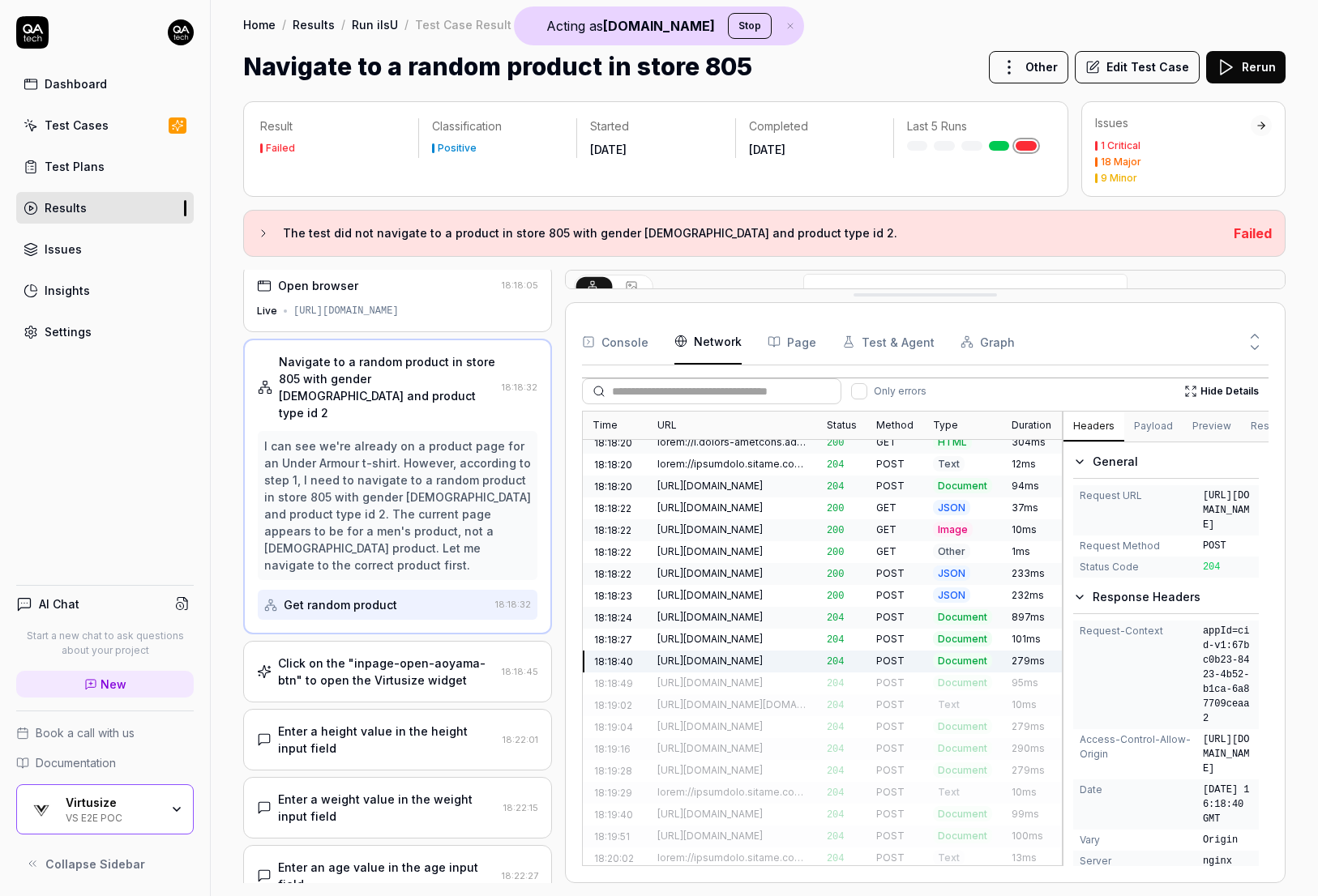
scroll to position [0, 0]
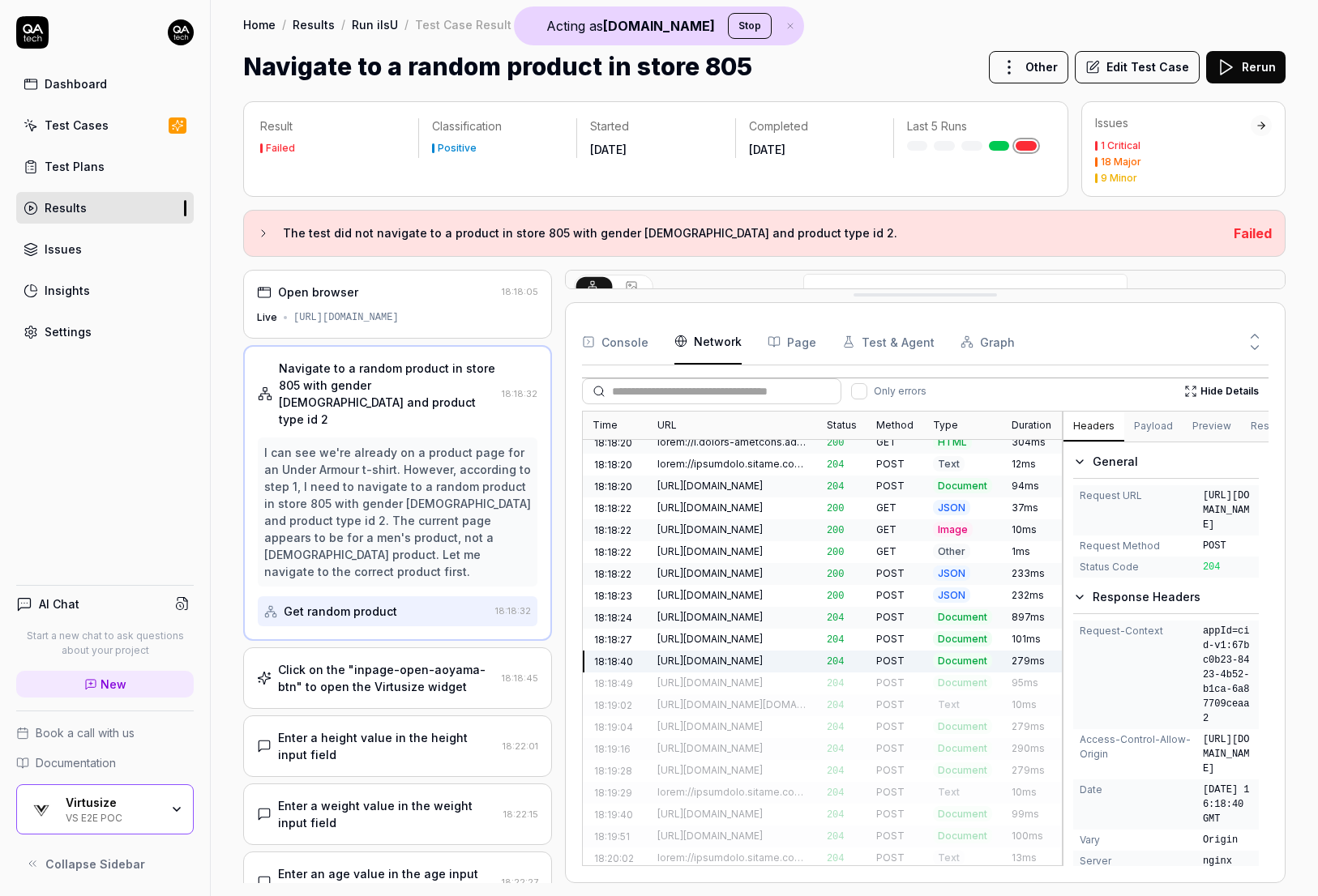
click at [726, 542] on div "https://n.clarity.ms/collect" at bounding box center [732, 639] width 150 height 15
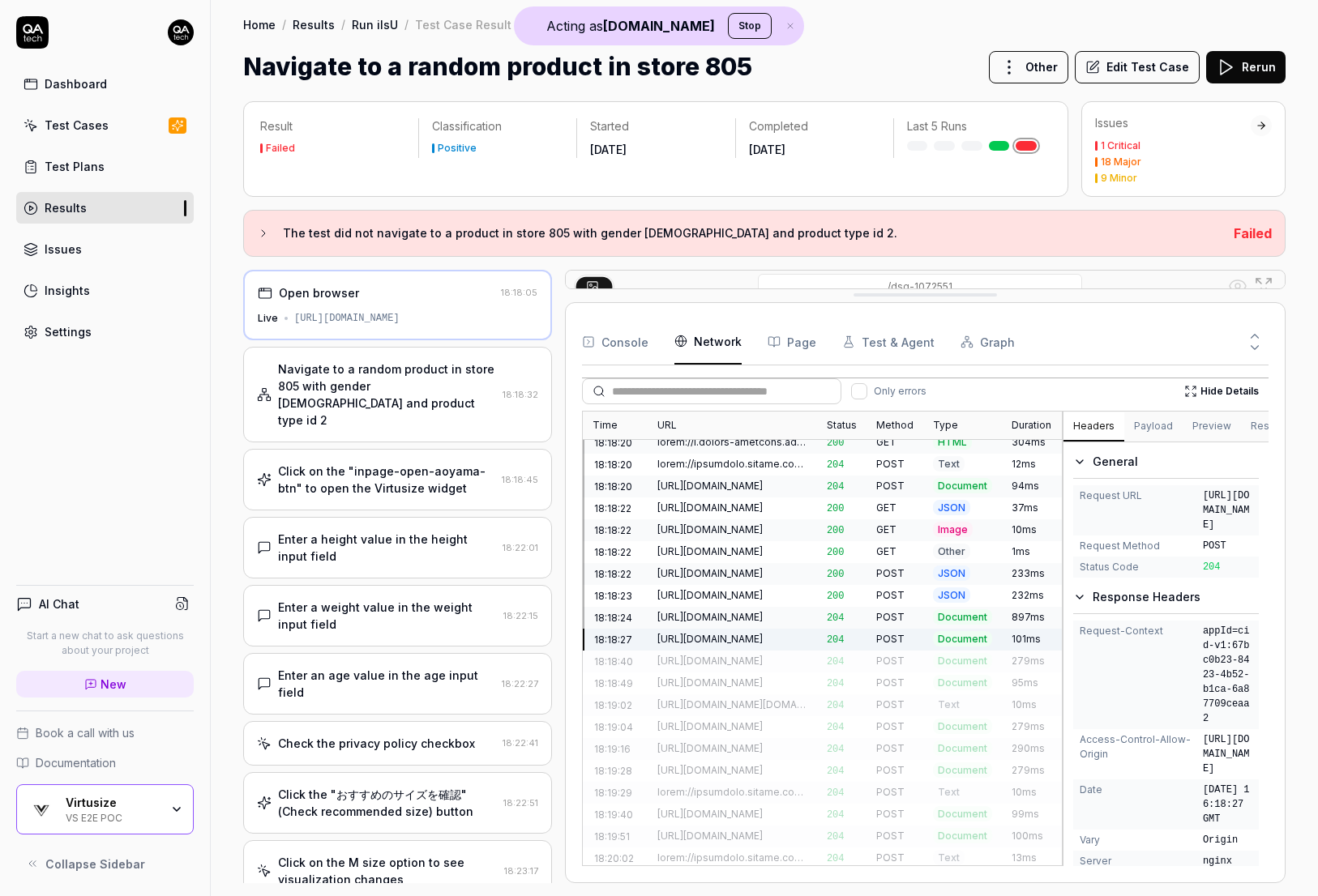
click at [726, 542] on div "https://n.clarity.ms/collect" at bounding box center [732, 661] width 150 height 15
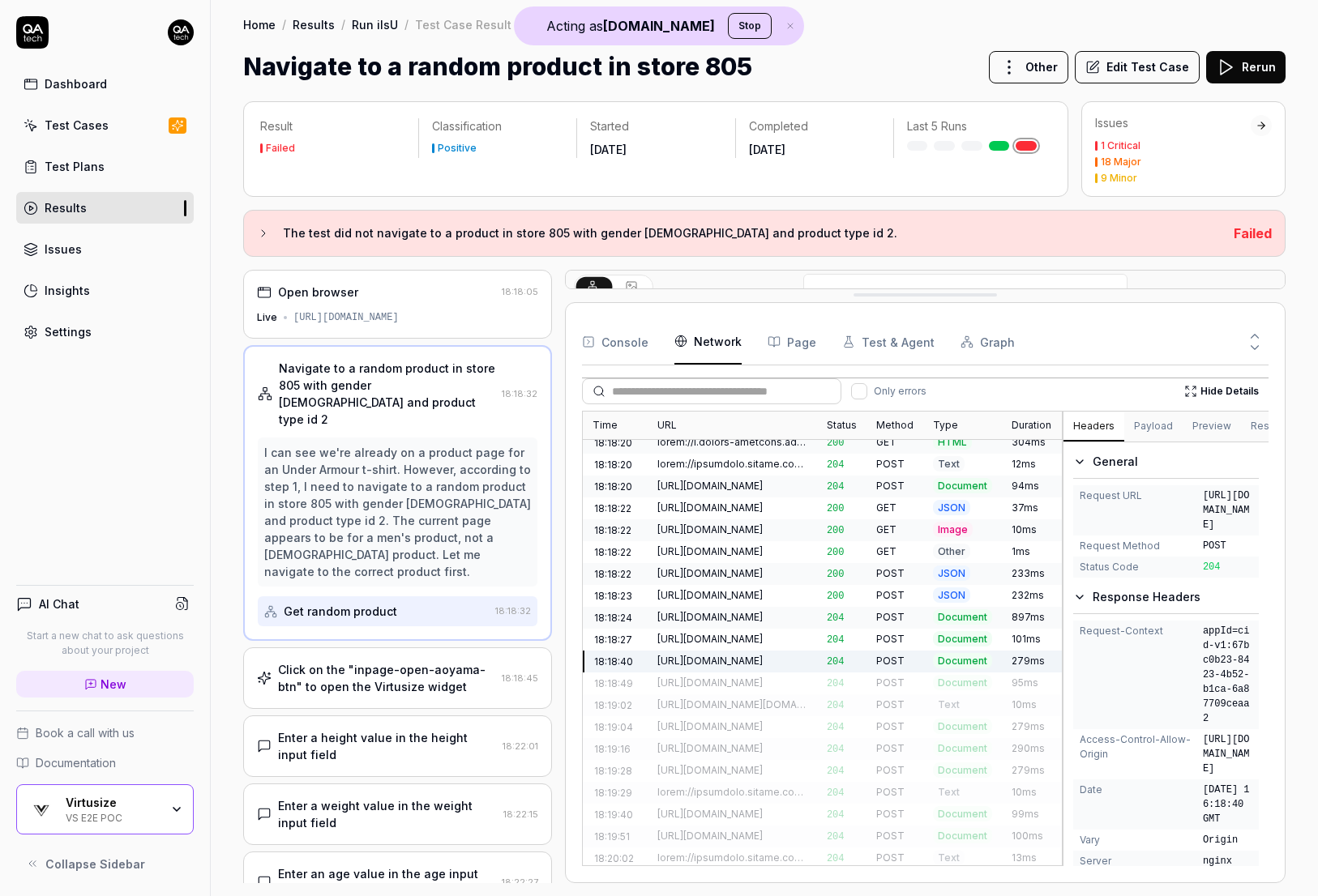
click at [727, 542] on div "https://n.clarity.ms/collect" at bounding box center [732, 639] width 150 height 15
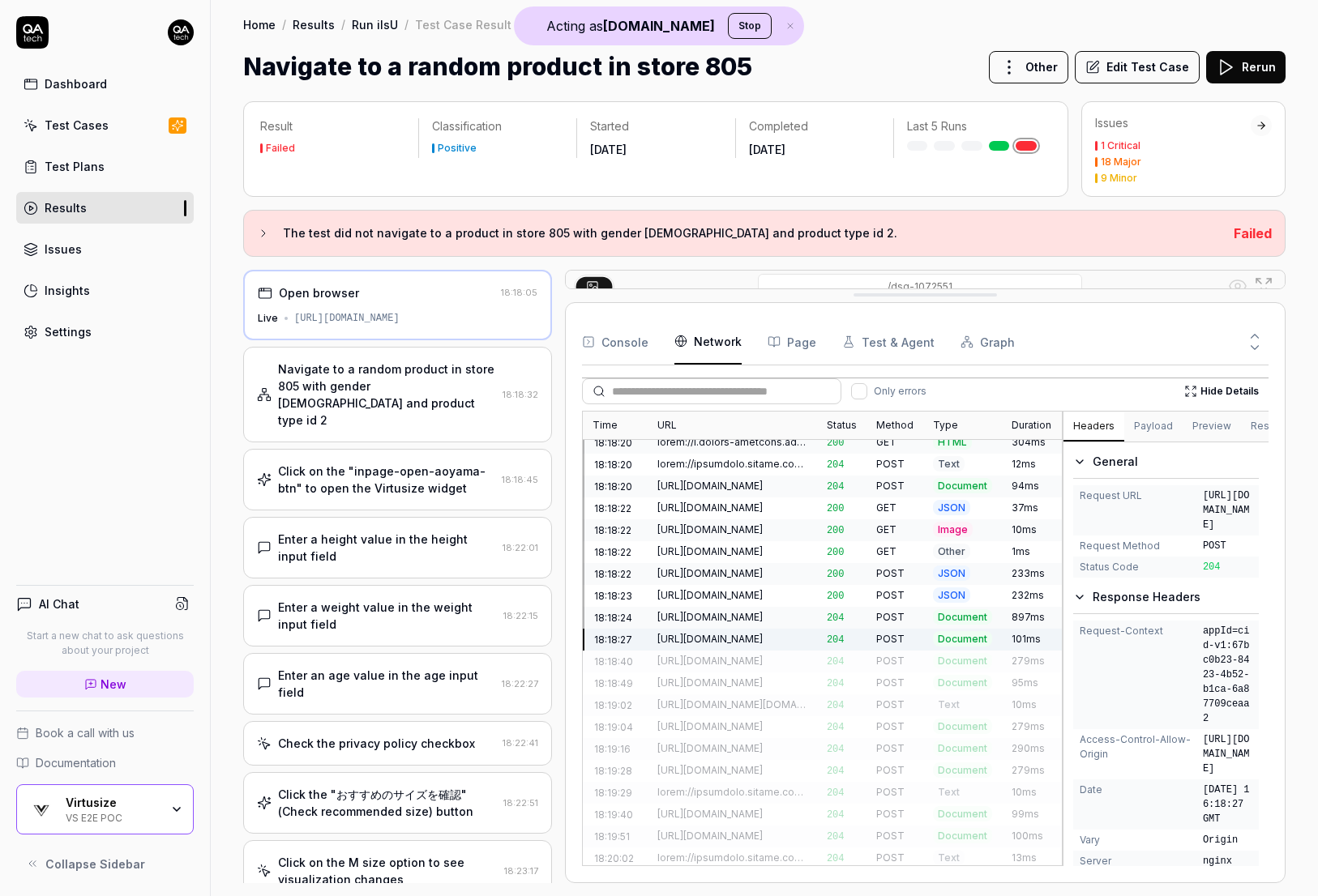
click at [727, 542] on div "https://n.clarity.ms/collect" at bounding box center [732, 661] width 150 height 15
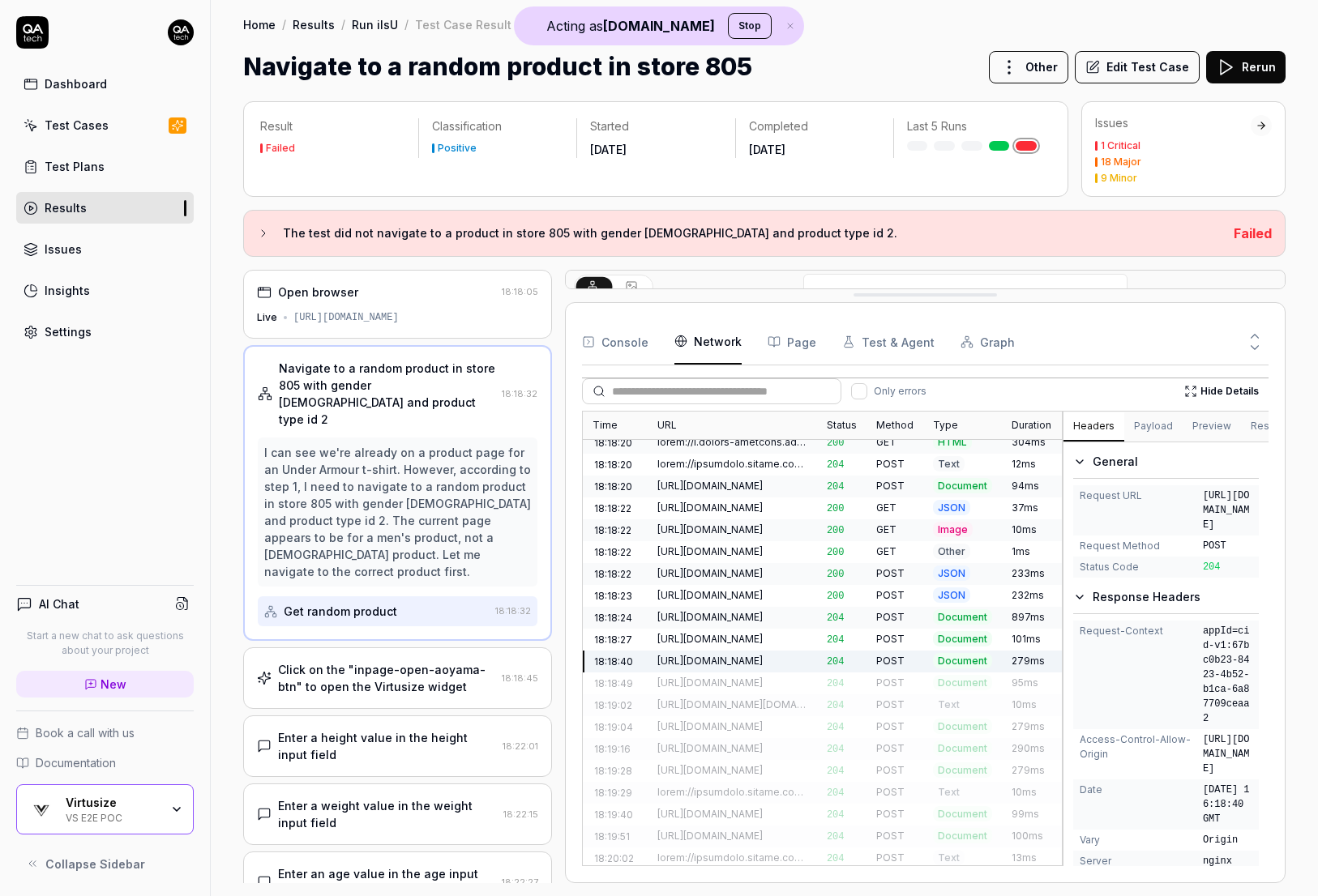
click at [727, 542] on div "https://n.clarity.ms/collect" at bounding box center [732, 683] width 150 height 15
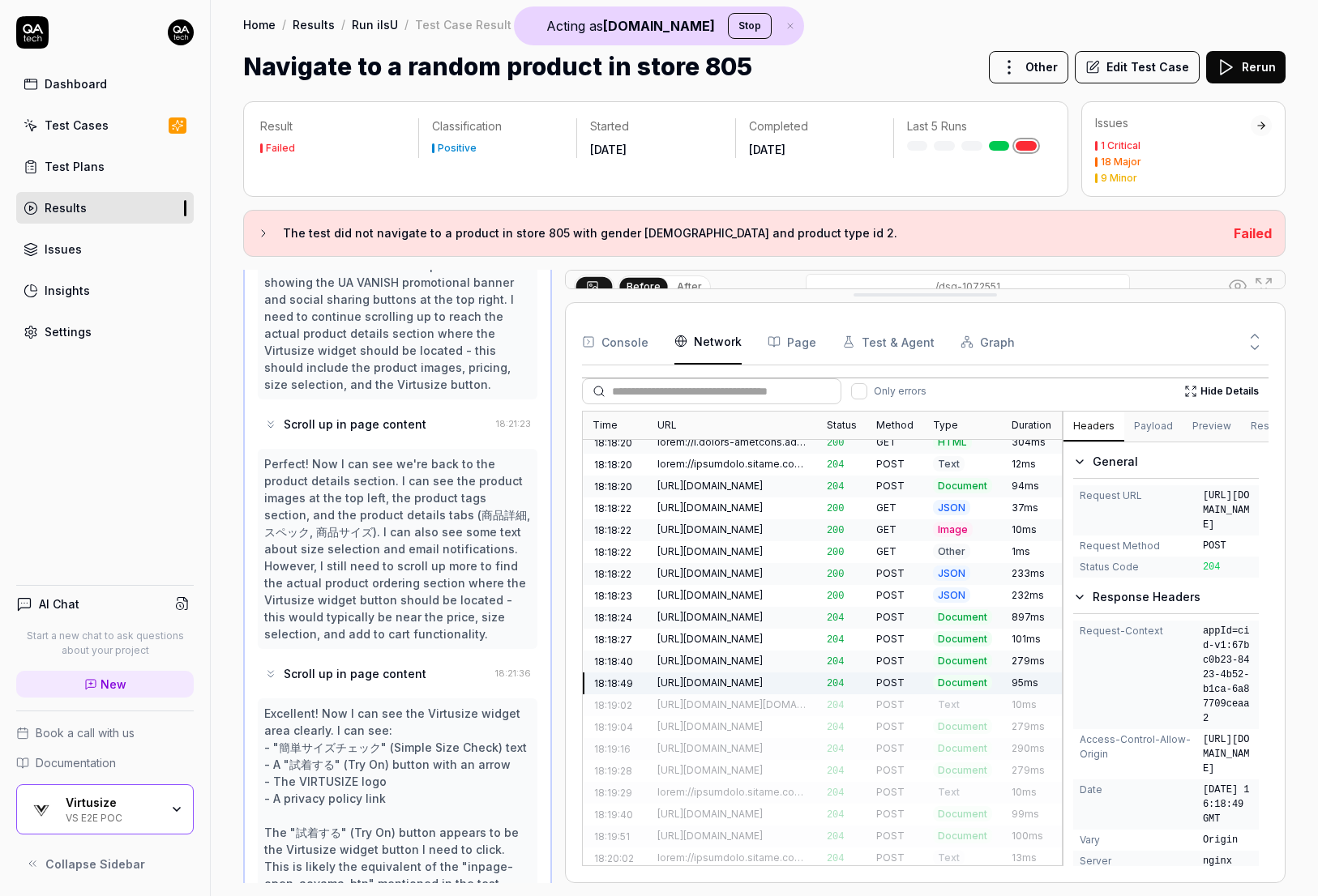
click at [728, 542] on div "https://n.clarity.ms/collect" at bounding box center [732, 661] width 150 height 15
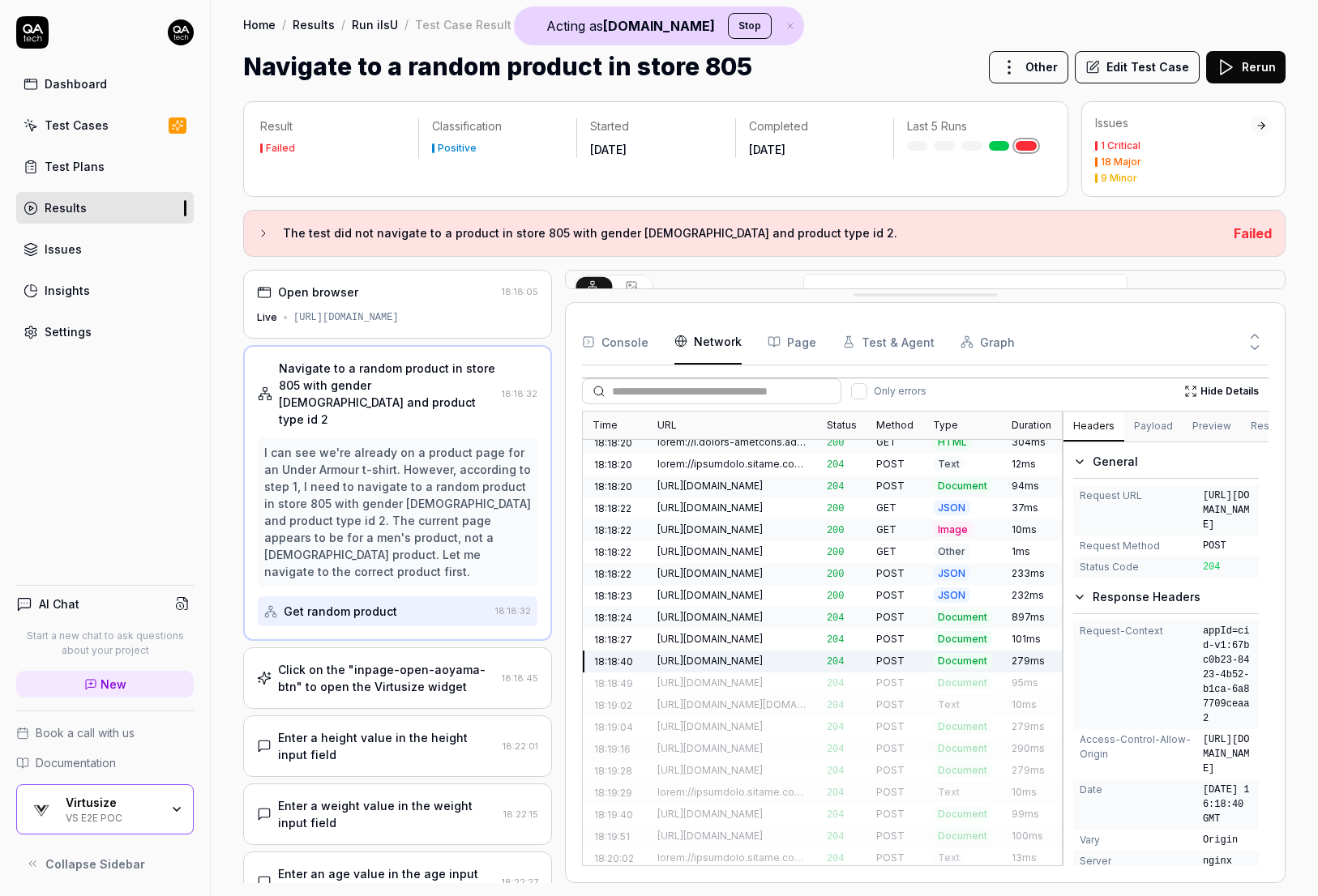
click at [807, 542] on div "https://n.clarity.ms/collect" at bounding box center [732, 639] width 150 height 15
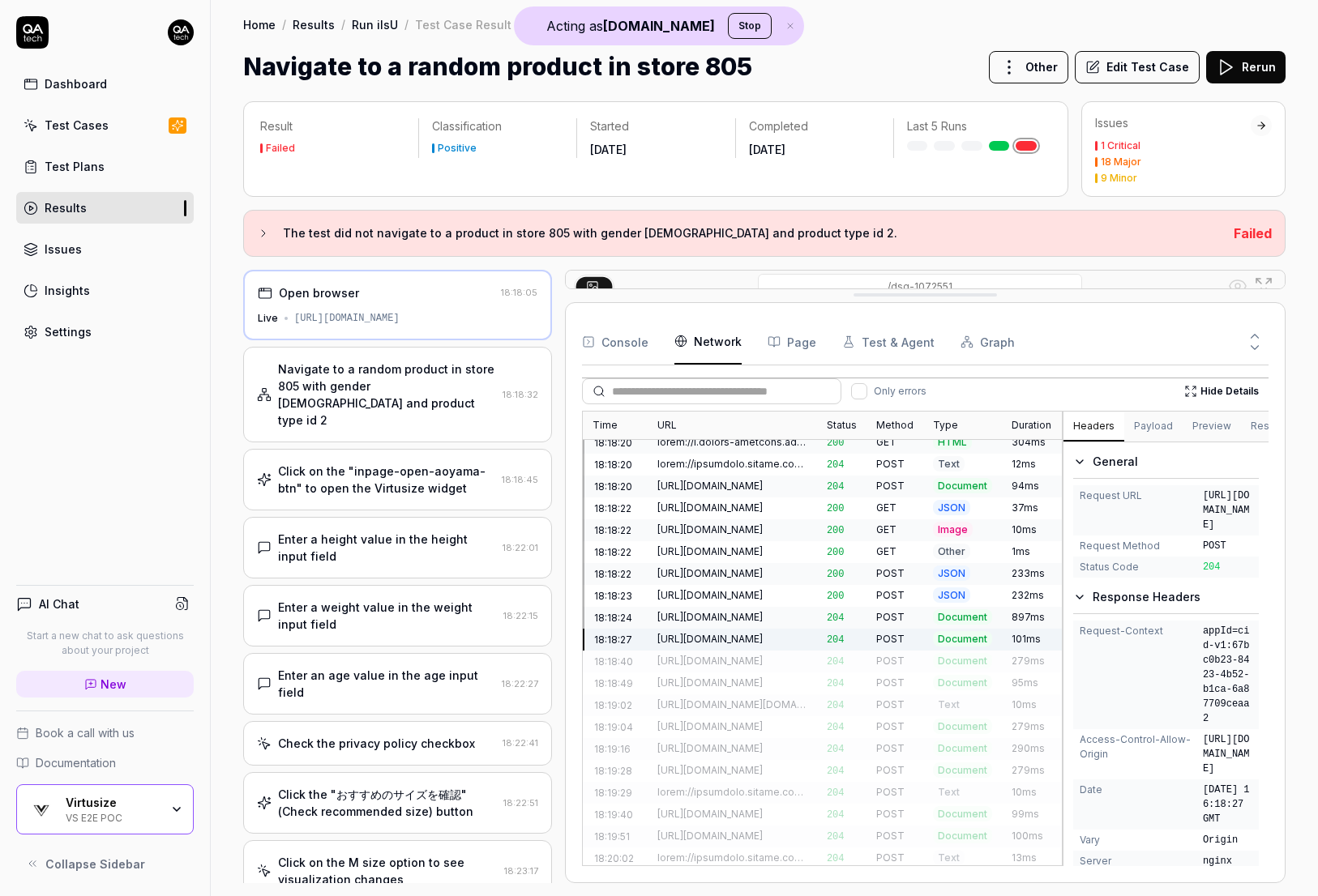
click at [796, 542] on div "https://n.clarity.ms/collect" at bounding box center [732, 661] width 150 height 15
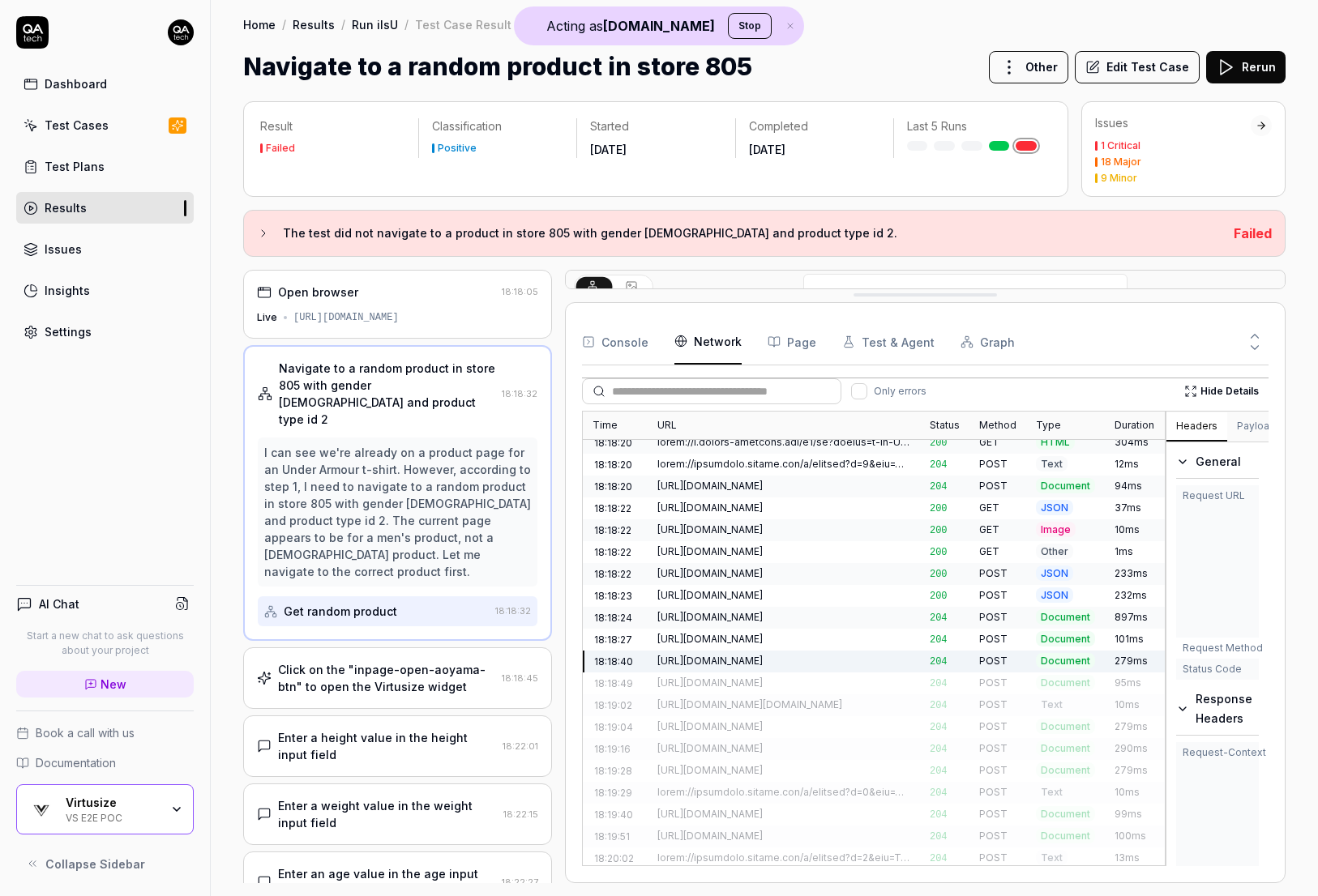
click at [892, 542] on div "Time URL Status Method Type Duration 18:18:07 https://www.underarmour.co.jp/f/d…" at bounding box center [925, 638] width 686 height 455
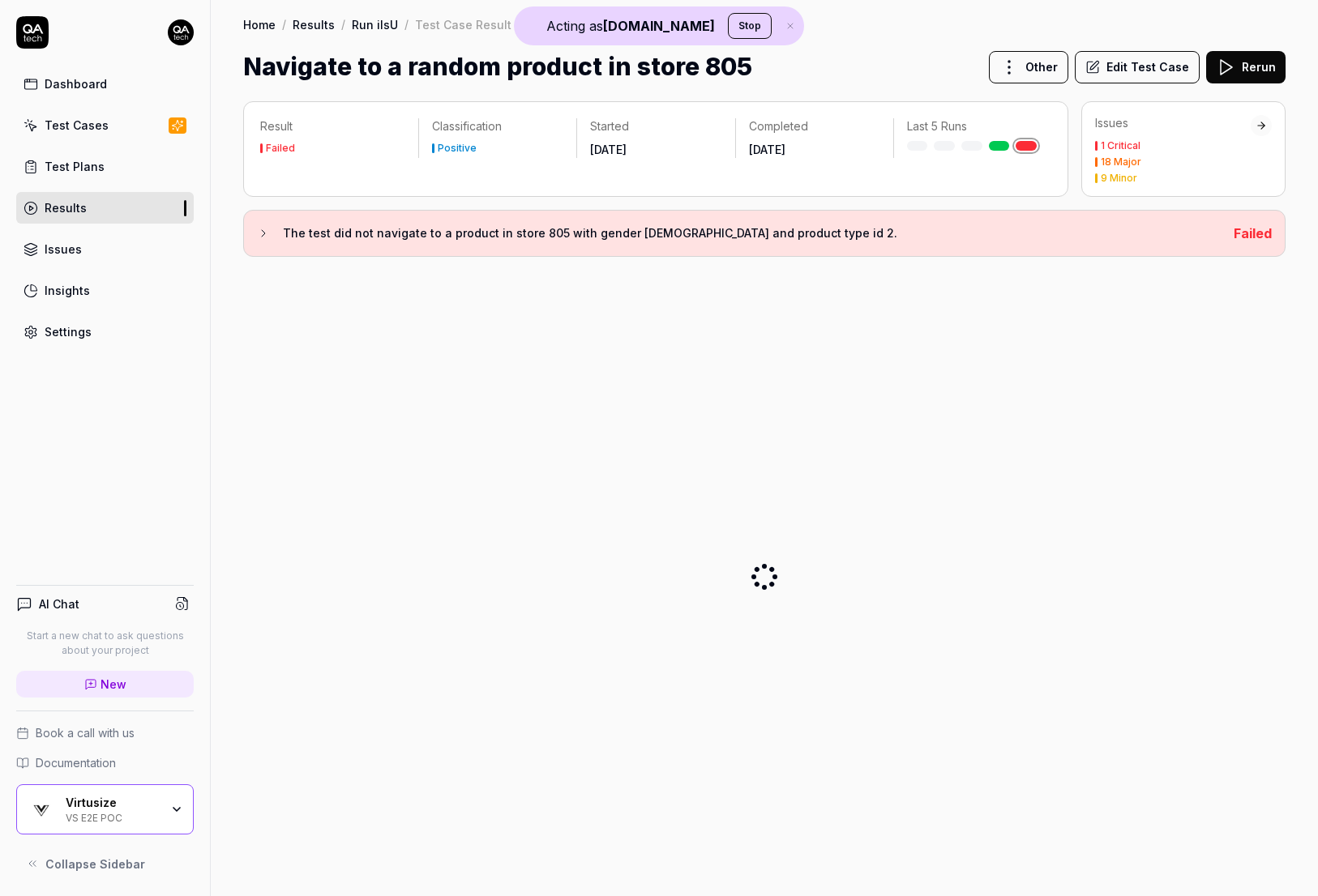
click at [98, 80] on div "Dashboard" at bounding box center [75, 83] width 62 height 17
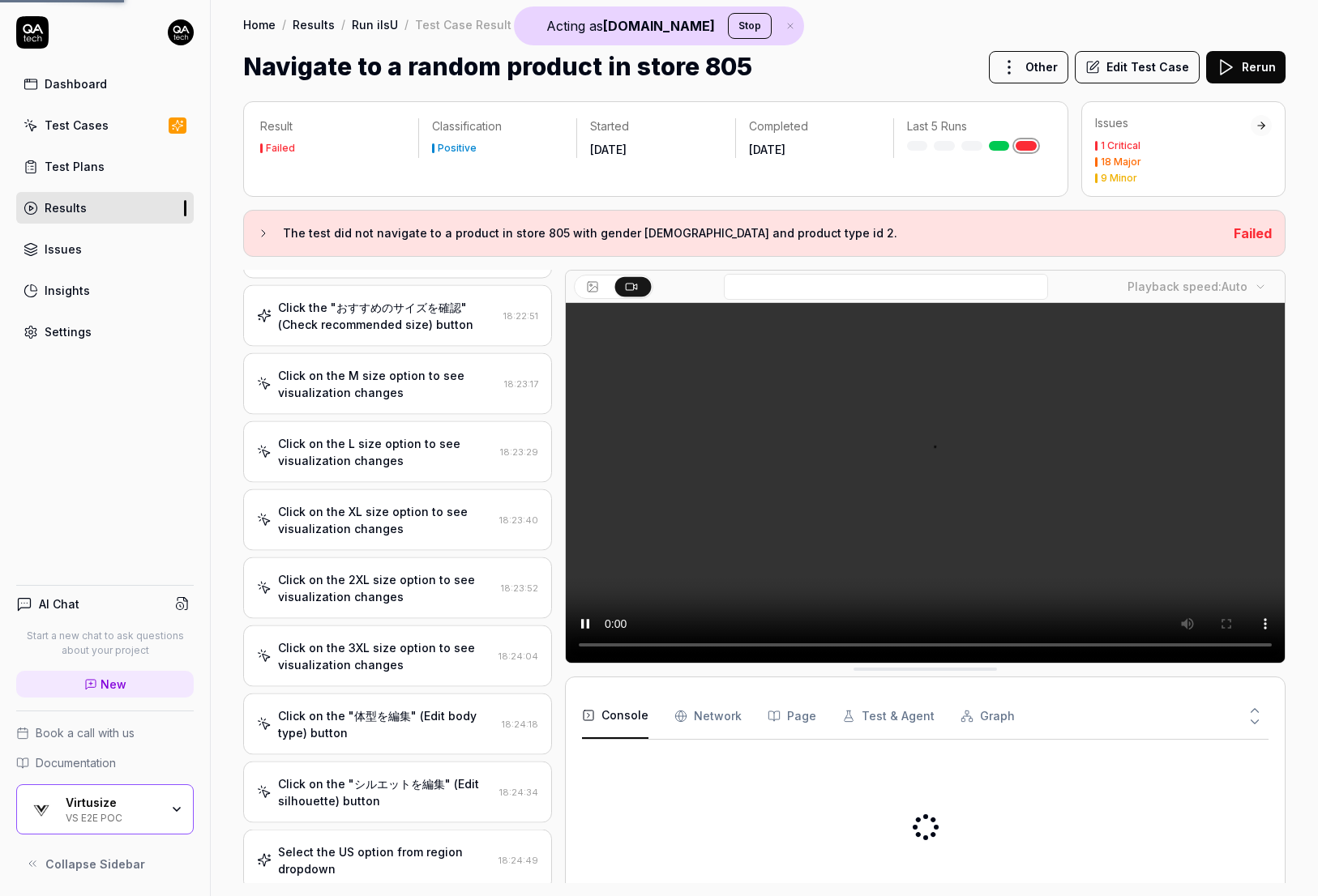
scroll to position [737, 0]
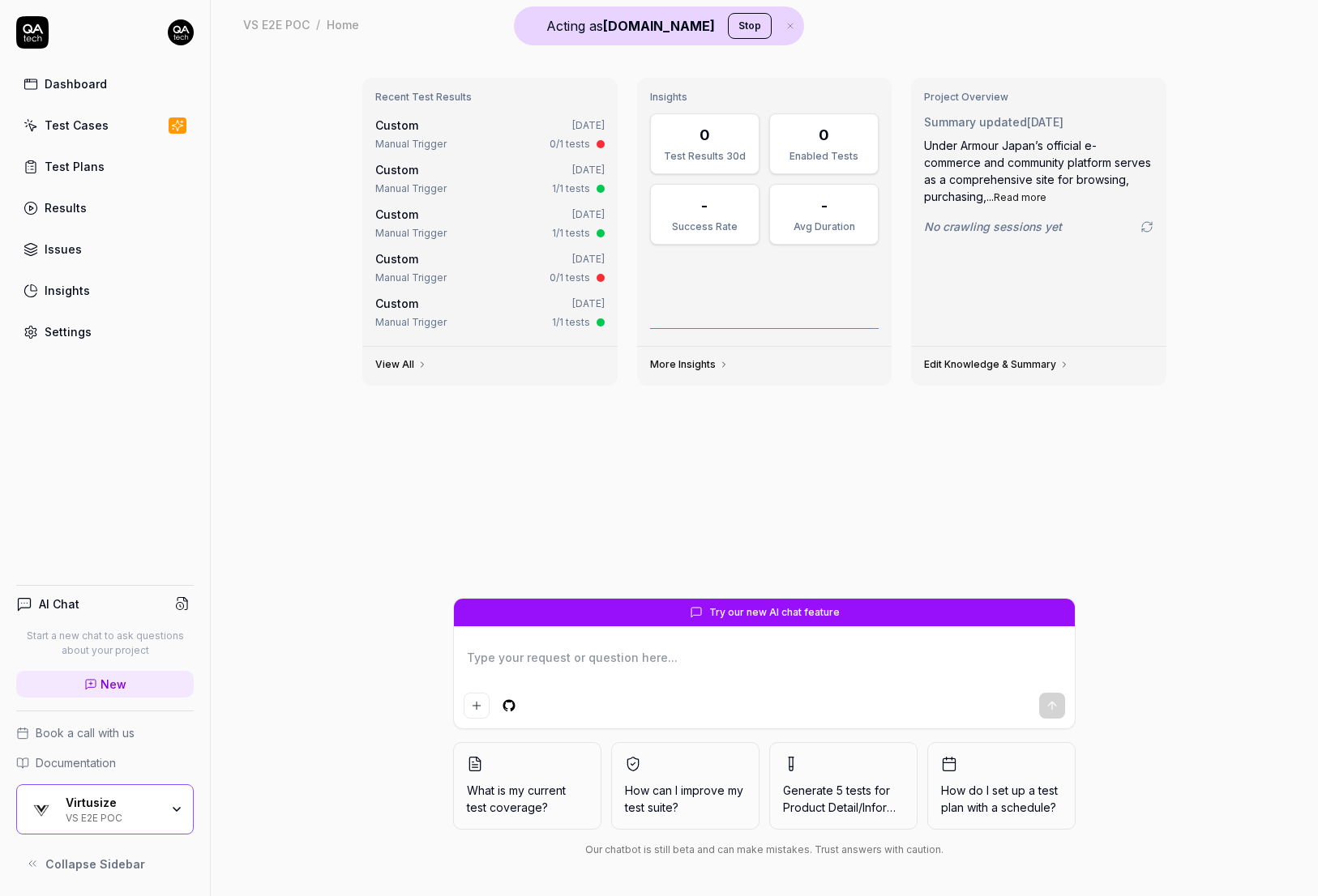
type textarea "*"
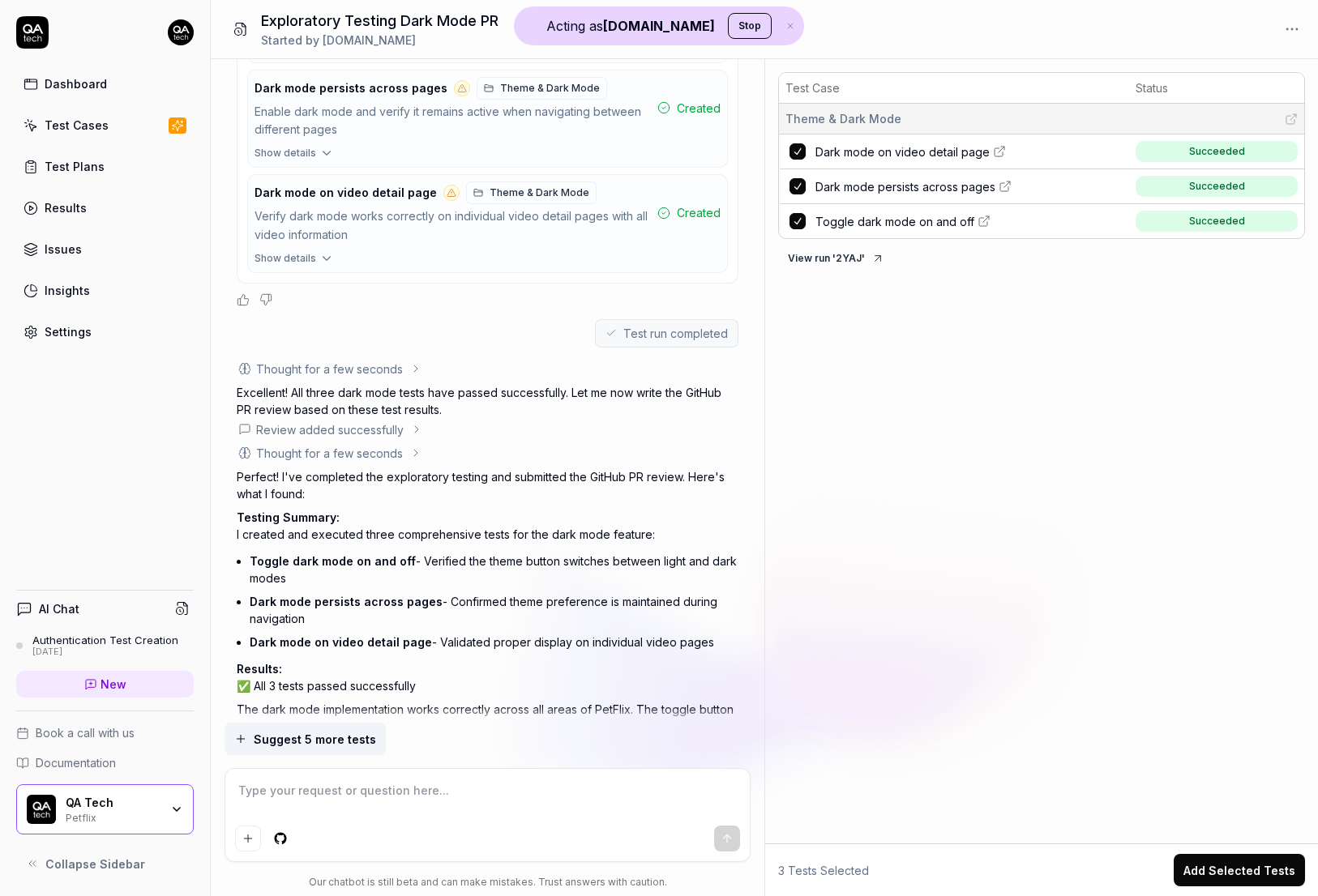
scroll to position [818, 0]
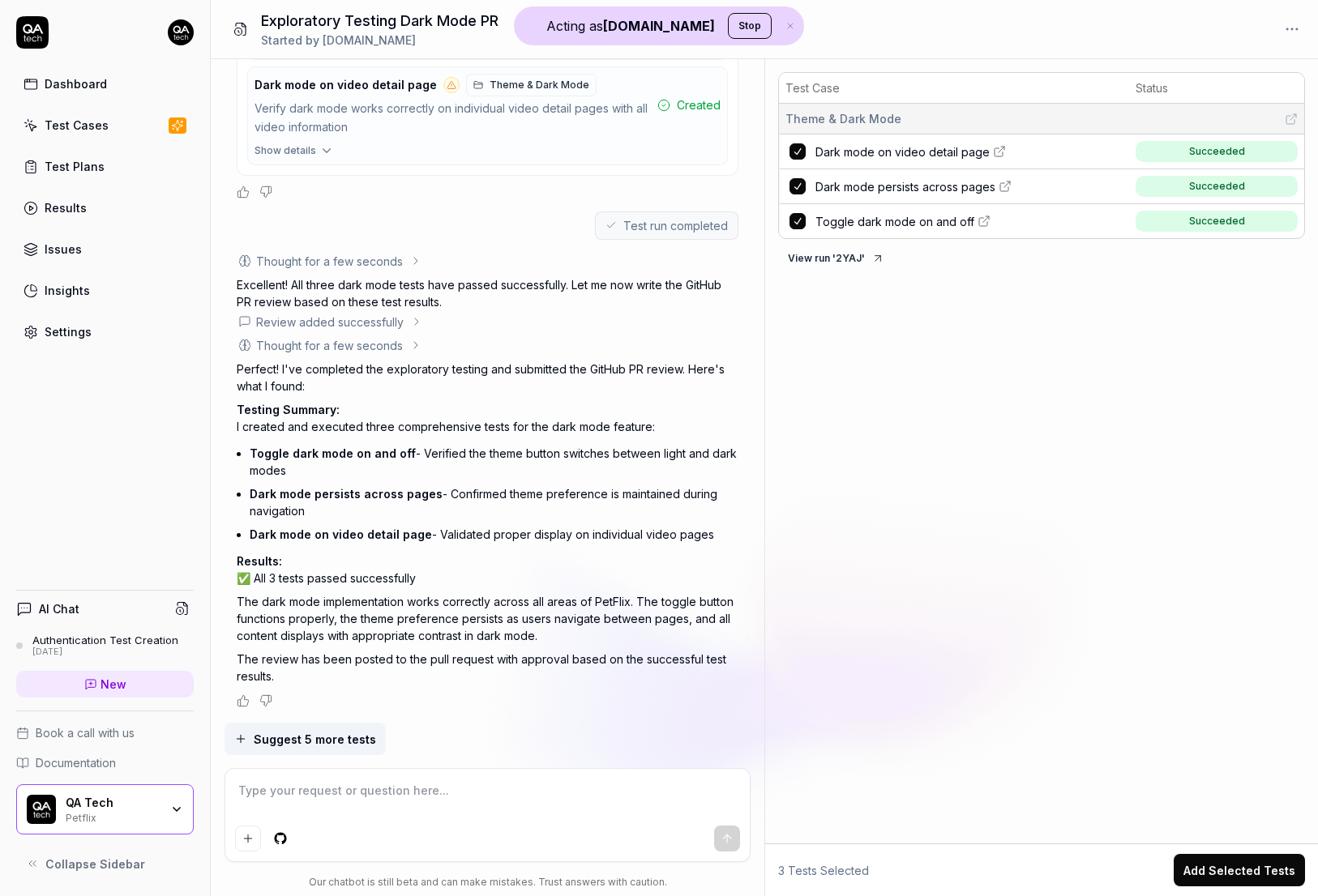
type textarea "*"
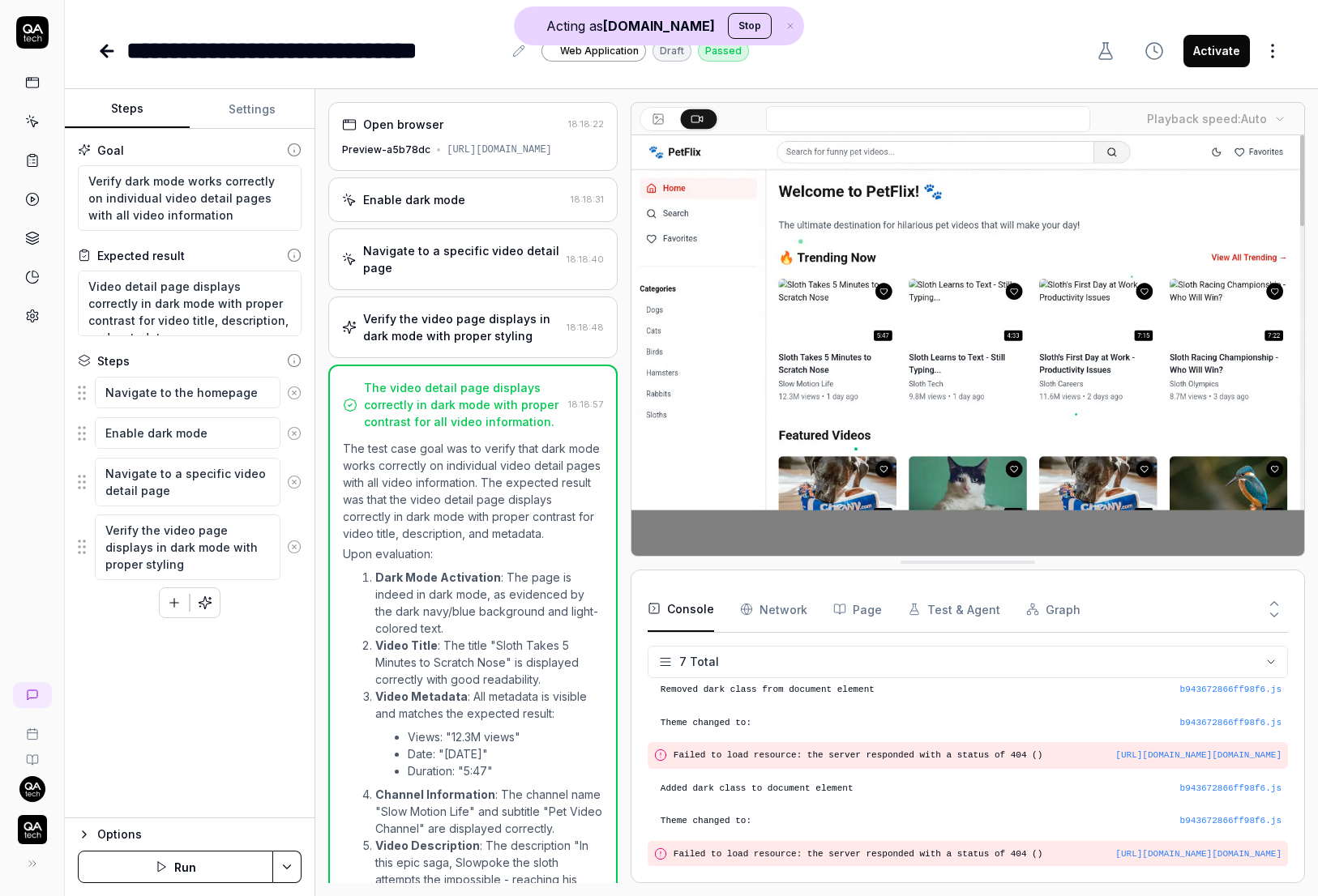
type textarea "*"
